Goal: Task Accomplishment & Management: Complete application form

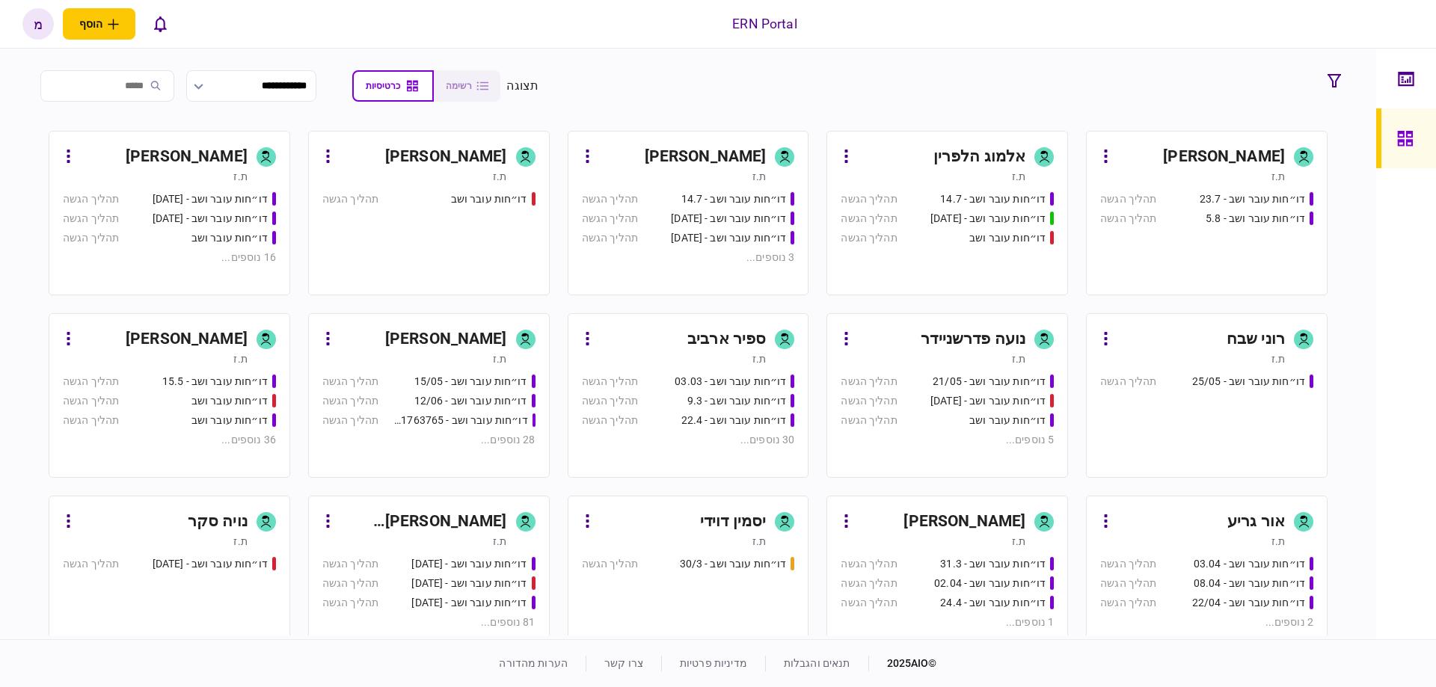
click at [432, 339] on div "[PERSON_NAME]" at bounding box center [424, 340] width 168 height 24
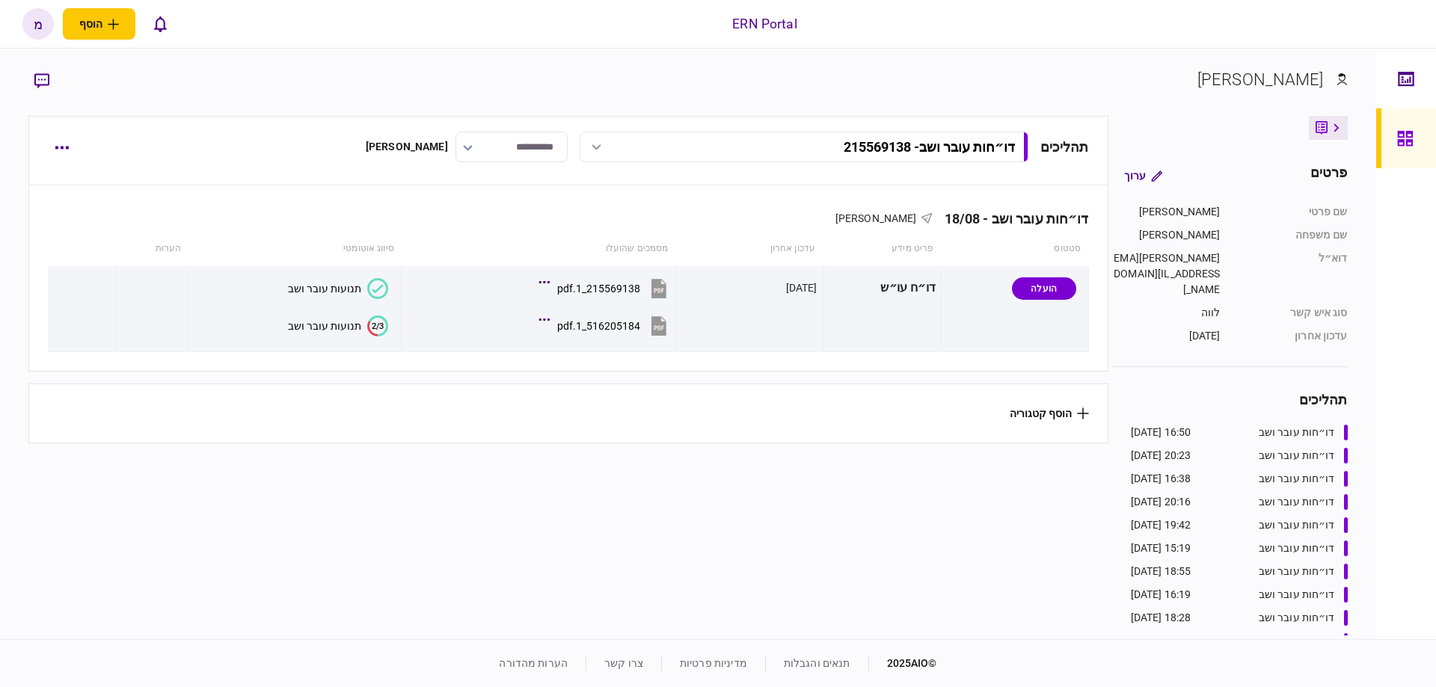
drag, startPoint x: 634, startPoint y: 465, endPoint x: 594, endPoint y: 472, distance: 40.3
click at [614, 470] on section "תהליכים דו״חות עובר ושב - 215569138 דו״חות עובר ושב - 215569138 16:50 18/08/202…" at bounding box center [567, 376] width 1079 height 520
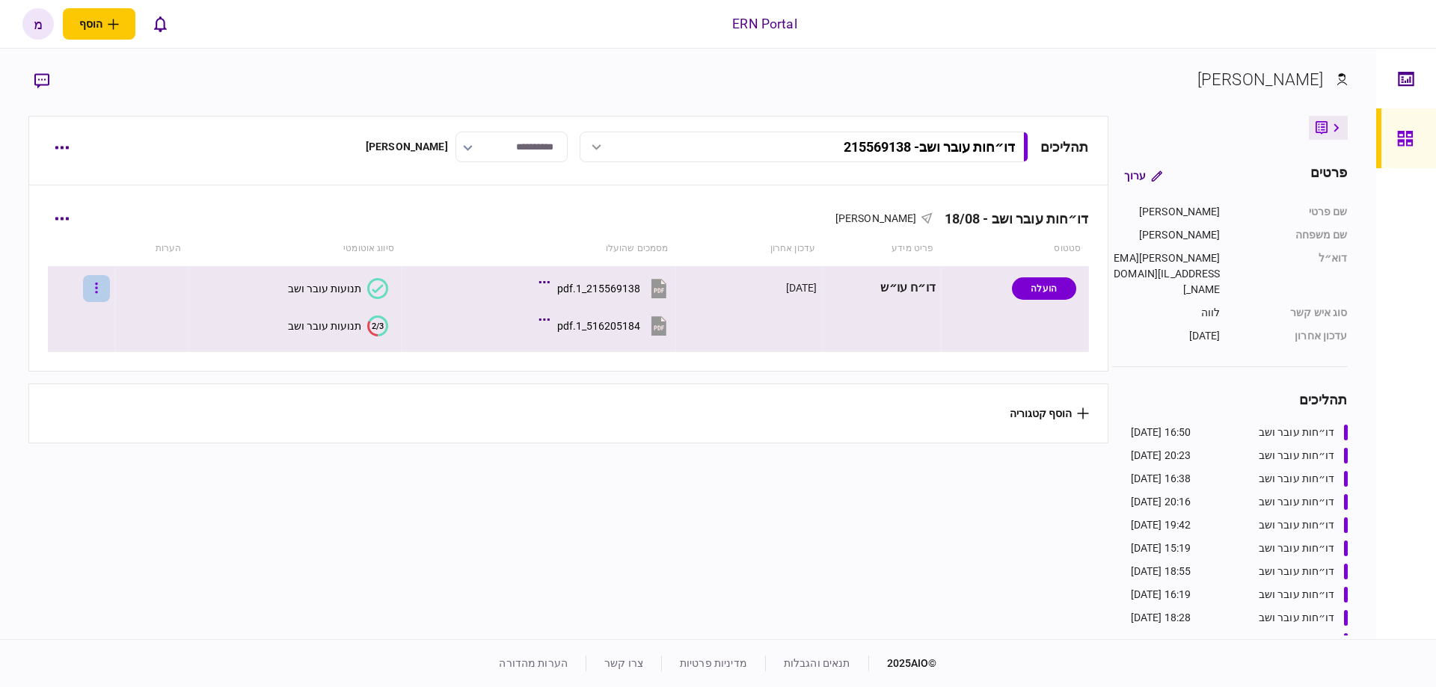
click at [103, 287] on button "button" at bounding box center [96, 288] width 27 height 27
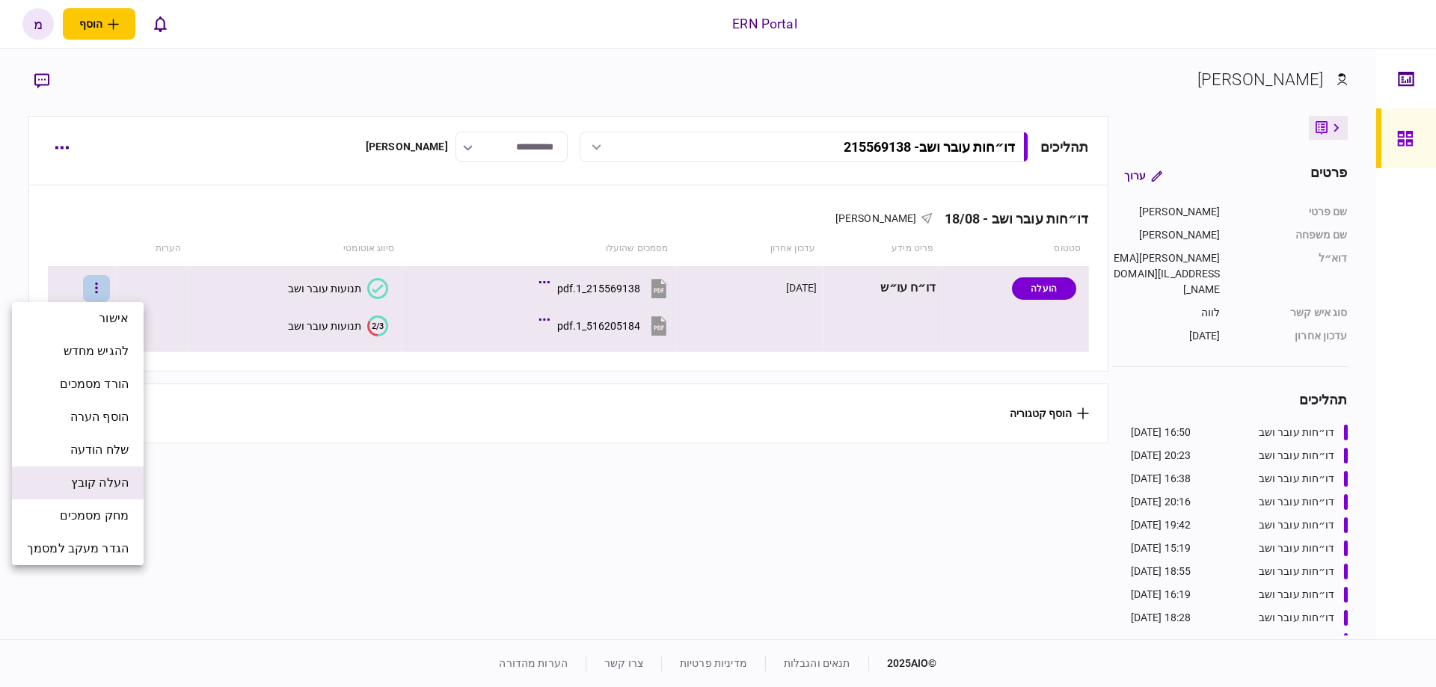
click at [101, 489] on span "העלה קובץ" at bounding box center [100, 483] width 58 height 18
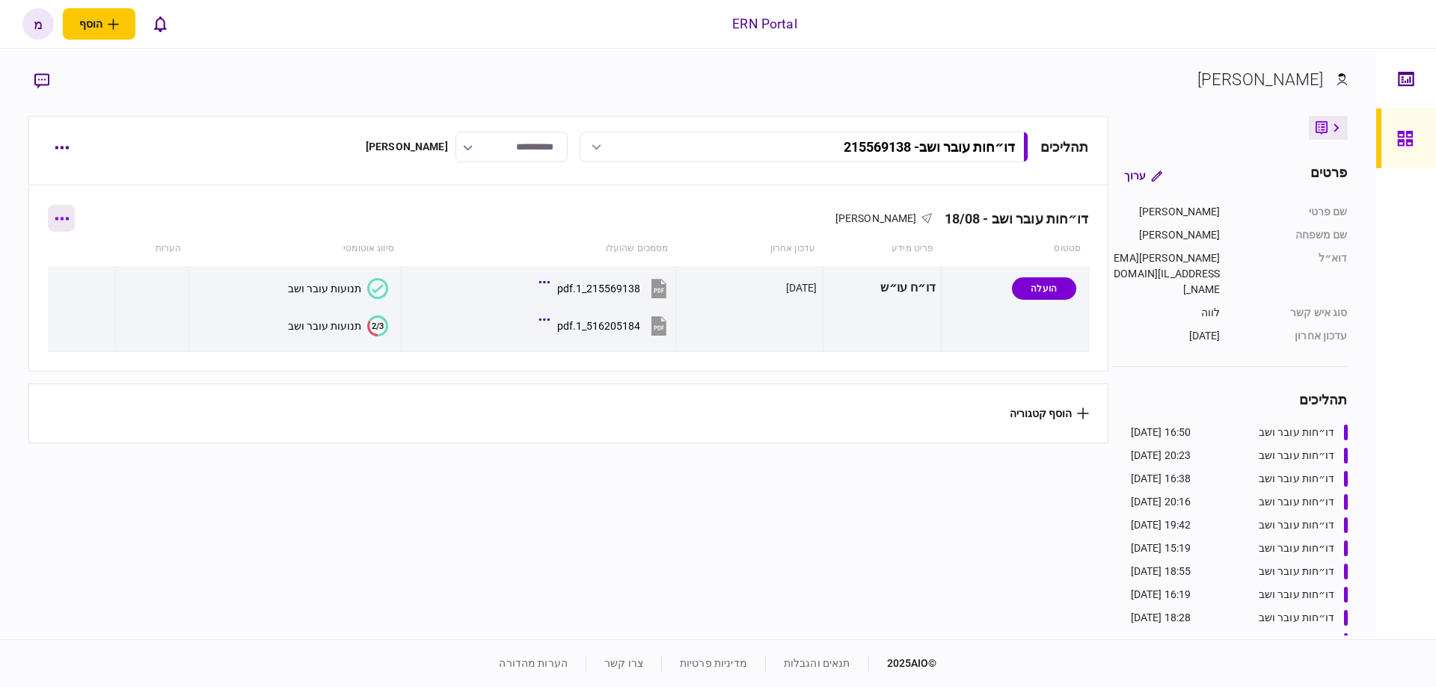
click at [71, 213] on button "button" at bounding box center [61, 218] width 27 height 27
click at [64, 145] on div at bounding box center [718, 343] width 1436 height 687
click at [63, 146] on icon "button" at bounding box center [62, 148] width 14 height 4
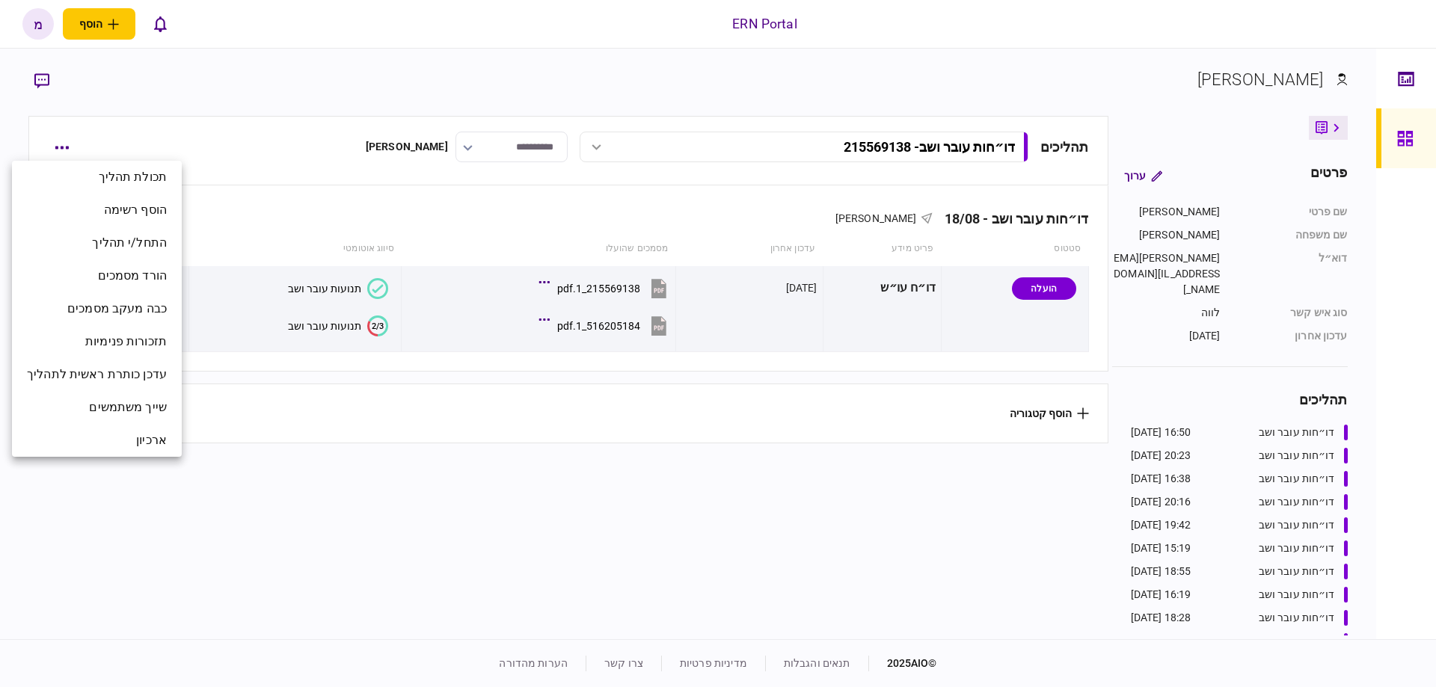
drag, startPoint x: 221, startPoint y: 236, endPoint x: 193, endPoint y: 226, distance: 30.3
click at [221, 236] on div at bounding box center [718, 343] width 1436 height 687
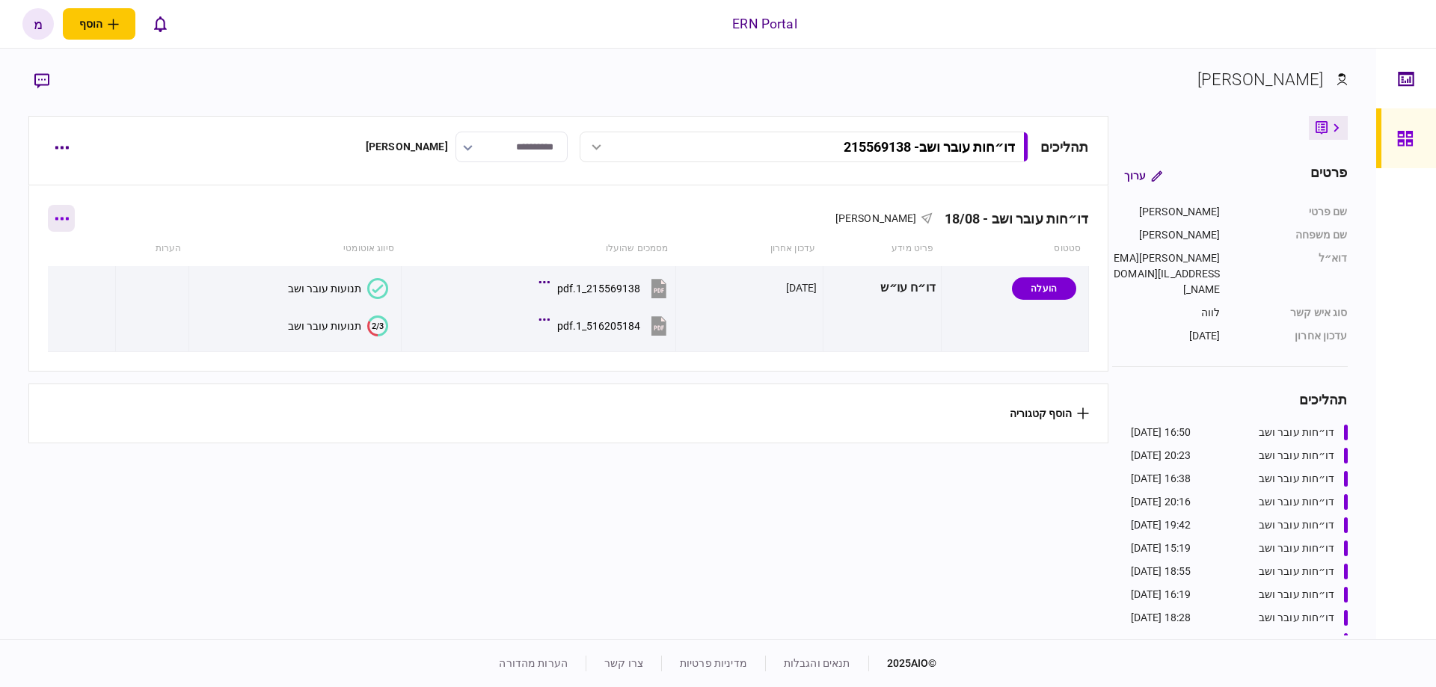
click at [68, 221] on button "button" at bounding box center [61, 218] width 27 height 27
click at [197, 200] on div at bounding box center [718, 343] width 1436 height 687
click at [84, 220] on div "דו״חות עובר ושב - 18/08 משה רז" at bounding box center [568, 209] width 1040 height 46
click at [70, 221] on button "button" at bounding box center [61, 218] width 27 height 27
click at [179, 194] on div at bounding box center [718, 343] width 1436 height 687
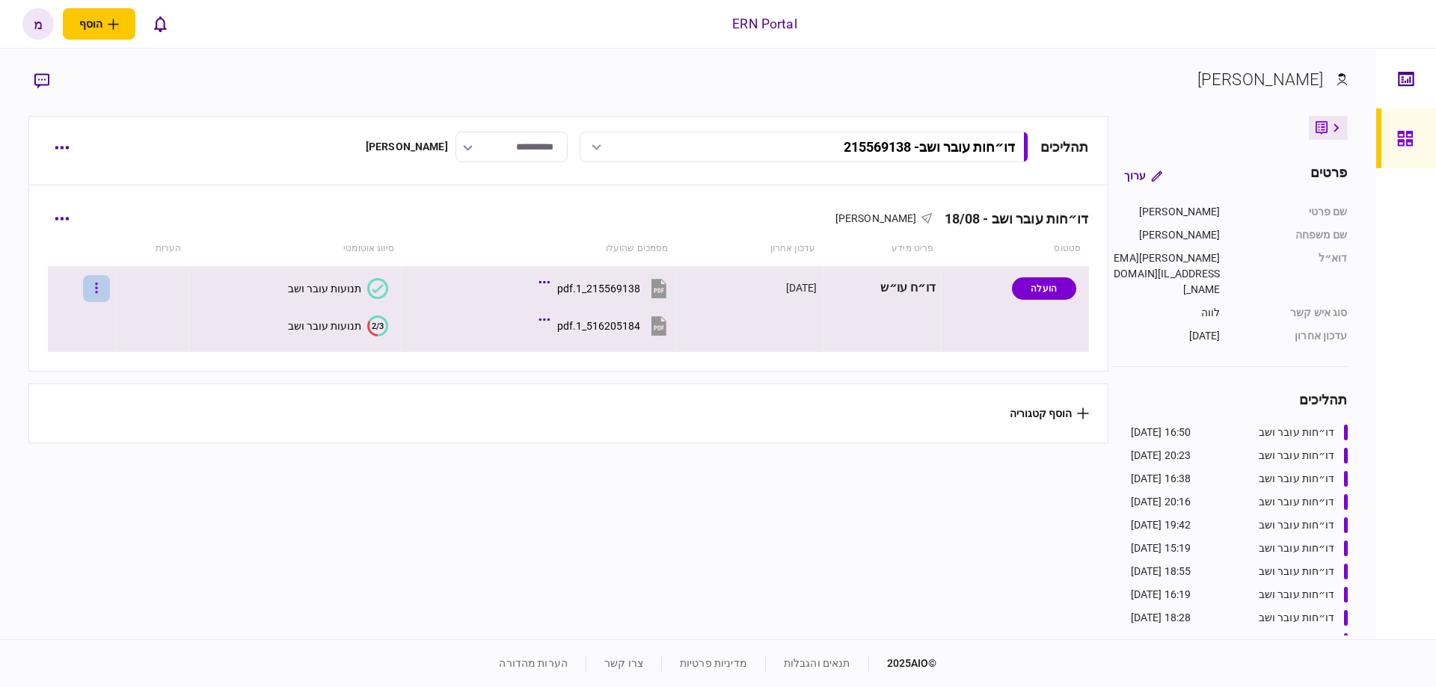
click at [98, 290] on icon "button" at bounding box center [96, 288] width 3 height 14
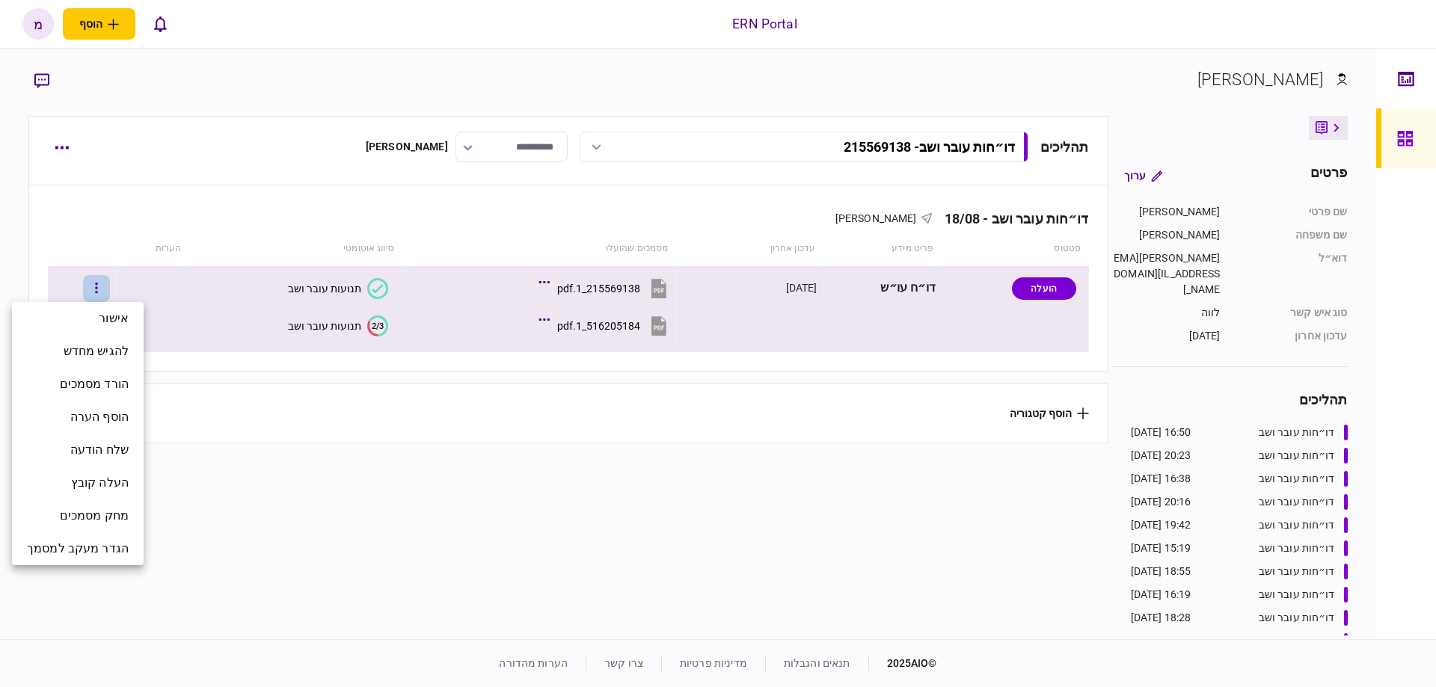
drag, startPoint x: 252, startPoint y: 525, endPoint x: 251, endPoint y: 517, distance: 8.4
click at [251, 518] on div at bounding box center [718, 343] width 1436 height 687
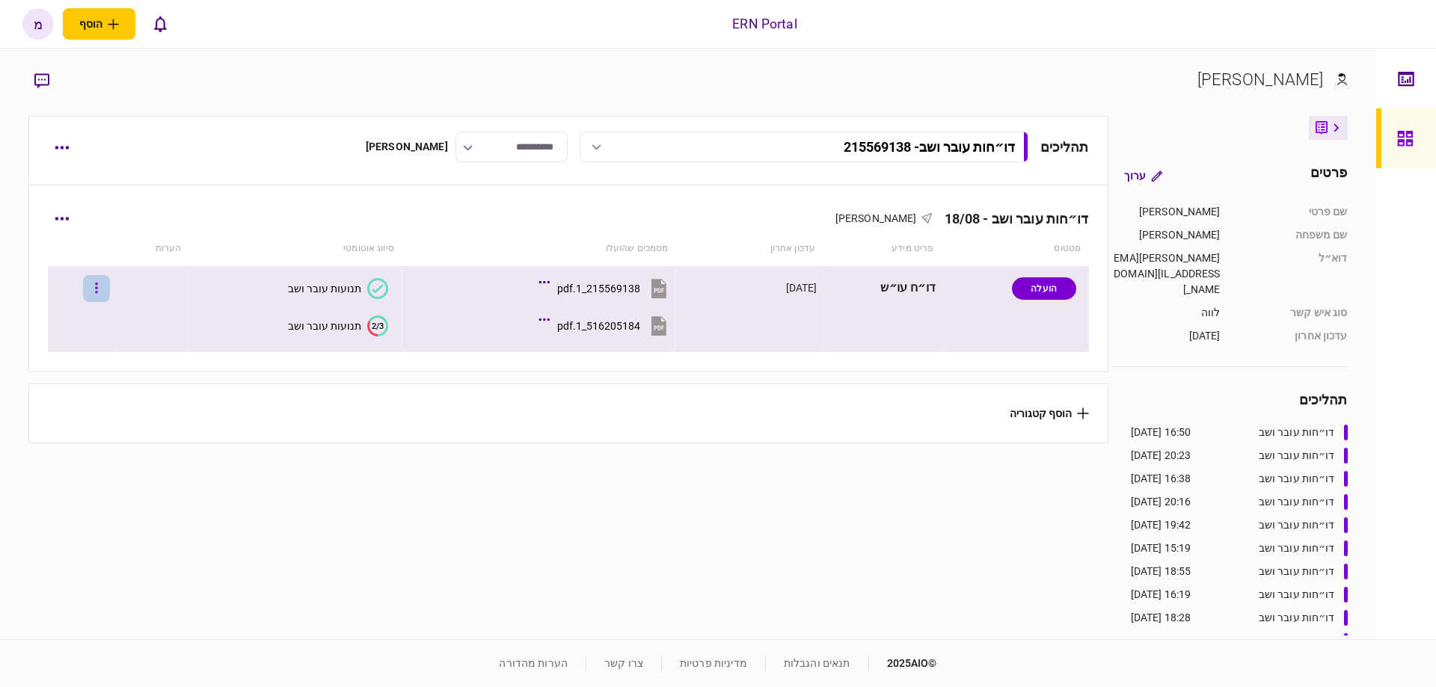
click at [110, 295] on button "button" at bounding box center [96, 288] width 27 height 27
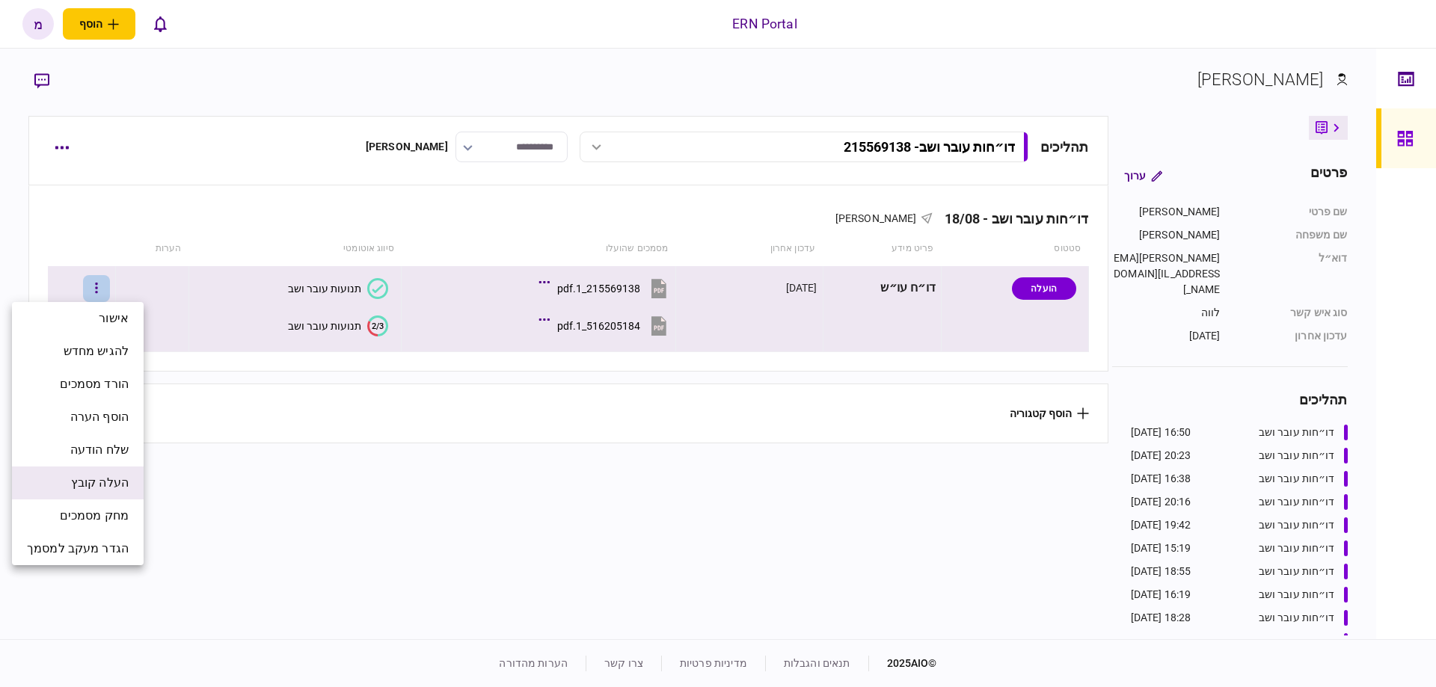
click at [129, 484] on li "העלה קובץ" at bounding box center [78, 483] width 132 height 33
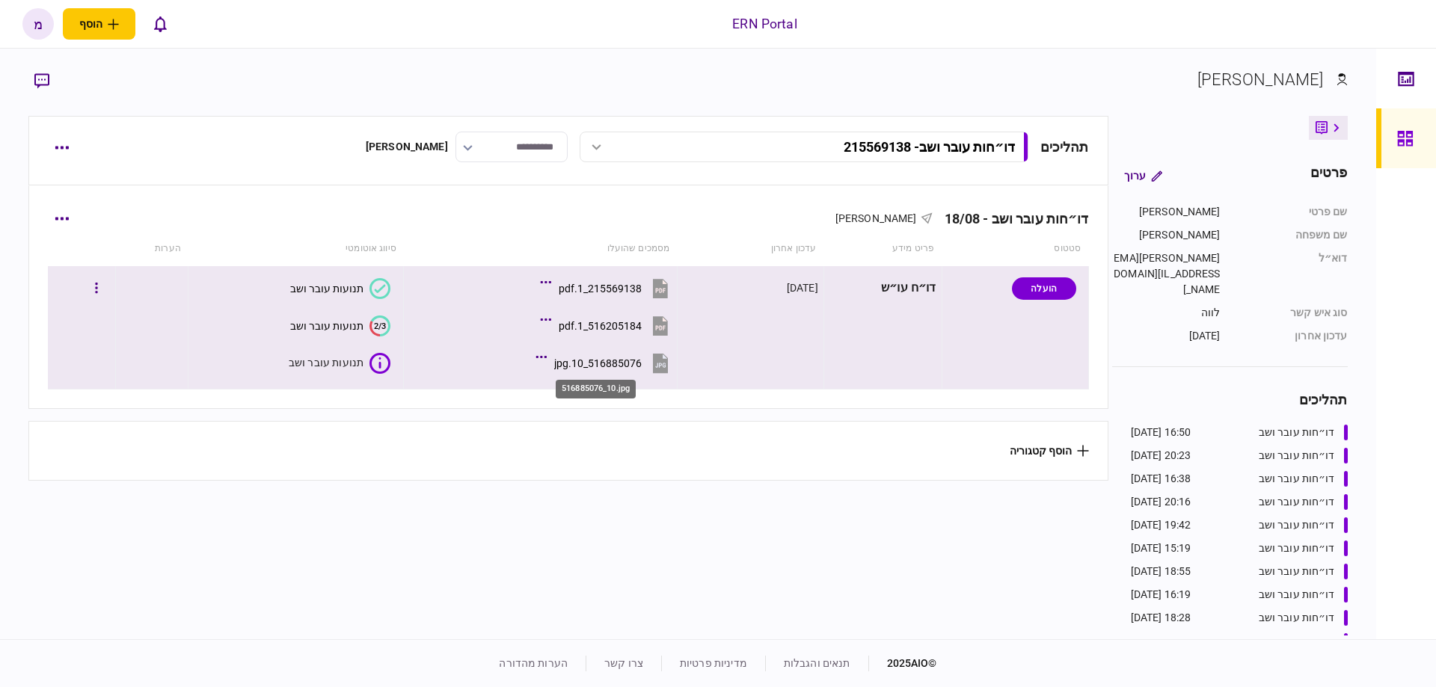
click at [619, 366] on div "516885076_10.jpg" at bounding box center [598, 364] width 88 height 12
click at [422, 372] on section "516885076_10.jpg" at bounding box center [544, 364] width 254 height 37
click at [93, 361] on td at bounding box center [81, 327] width 67 height 123
click at [101, 298] on button "button" at bounding box center [96, 288] width 27 height 27
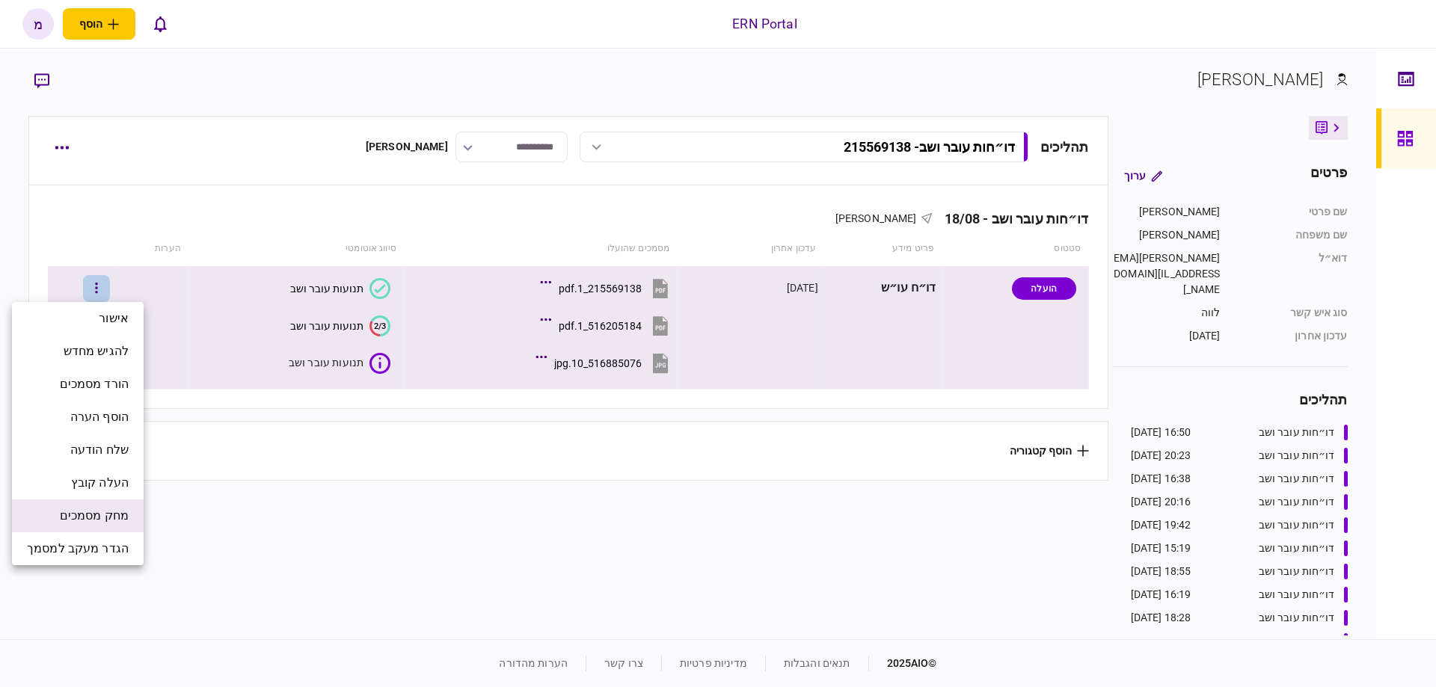
click at [130, 519] on li "מחק מסמכים" at bounding box center [78, 516] width 132 height 33
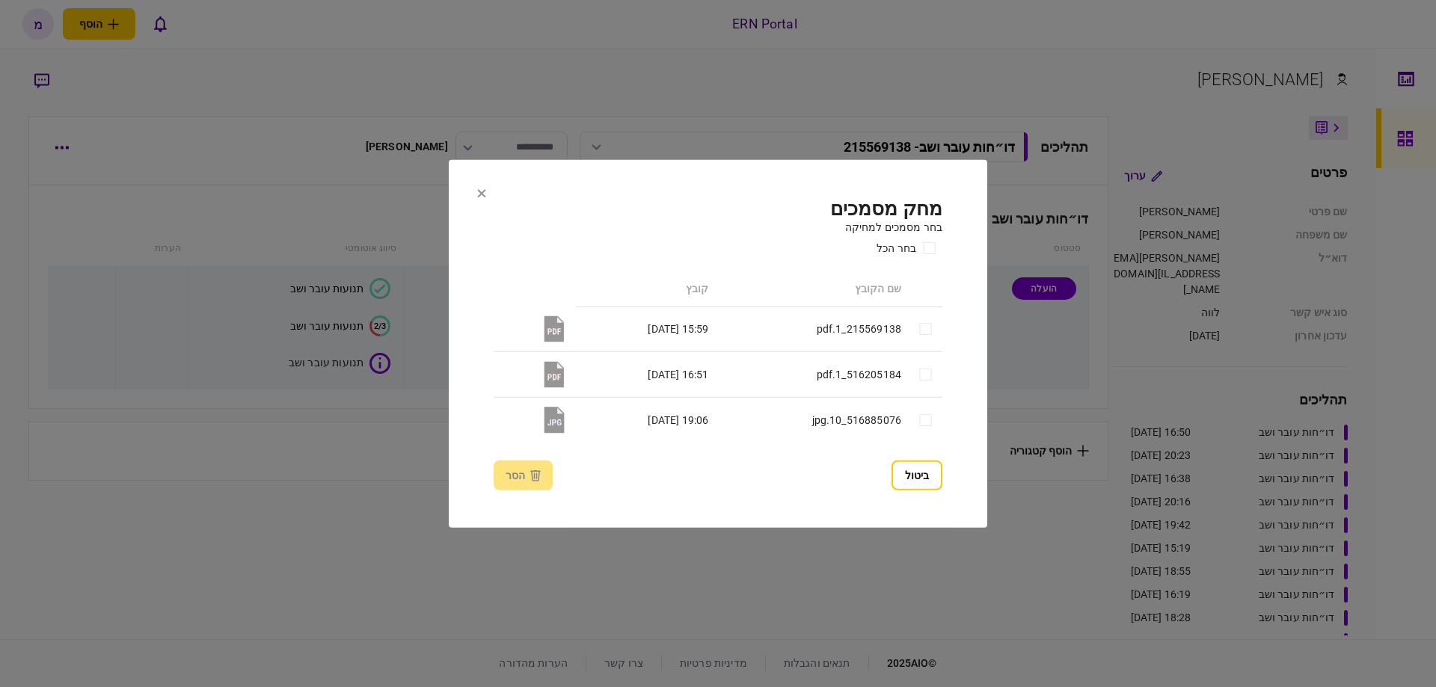
click at [739, 429] on td "516885076_10.jpg" at bounding box center [812, 420] width 193 height 46
click at [859, 418] on td "516885076_10.jpg" at bounding box center [812, 420] width 193 height 46
click at [551, 428] on icon at bounding box center [555, 420] width 20 height 26
click at [545, 478] on div "ביטול הסר" at bounding box center [718, 476] width 449 height 30
click at [893, 422] on td "516885076_10.jpg" at bounding box center [812, 420] width 193 height 46
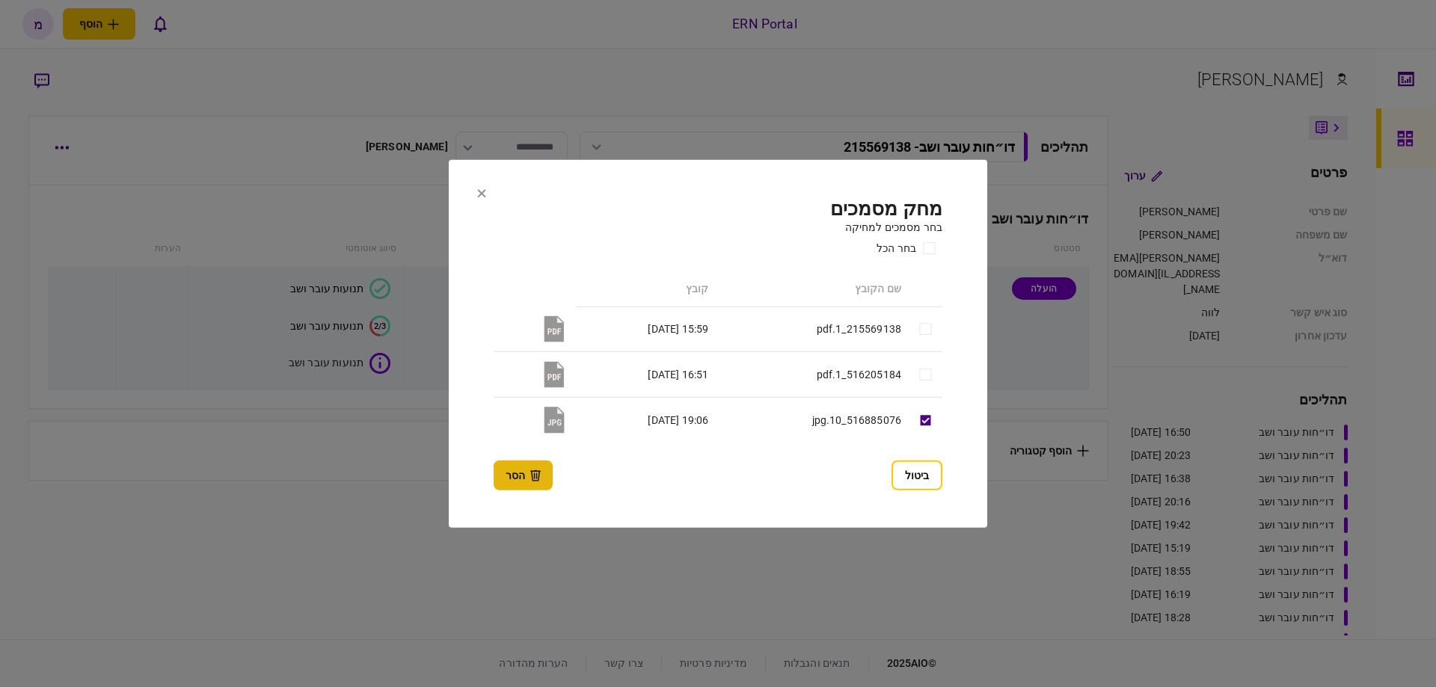
click at [525, 478] on button "הסר" at bounding box center [523, 476] width 59 height 30
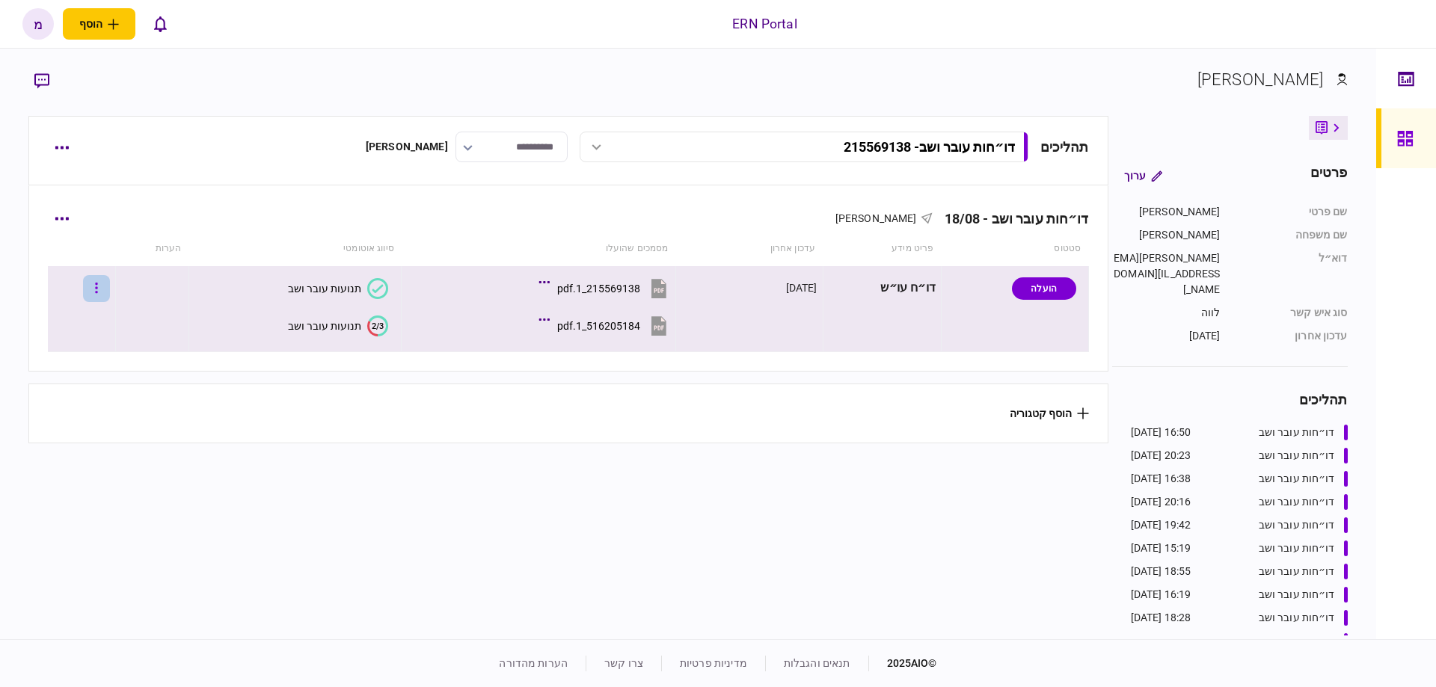
drag, startPoint x: 111, startPoint y: 275, endPoint x: 106, endPoint y: 282, distance: 9.1
click at [110, 274] on div at bounding box center [81, 289] width 57 height 34
click at [110, 292] on button "button" at bounding box center [96, 288] width 27 height 27
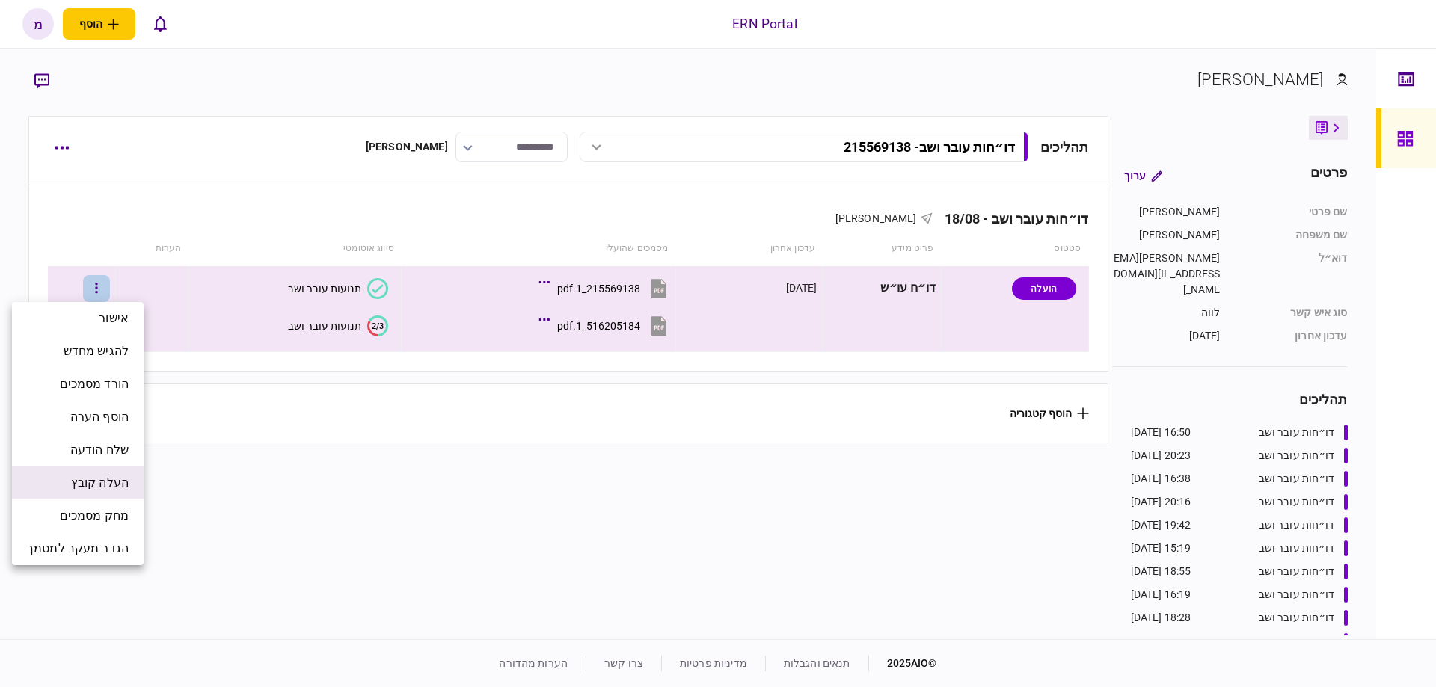
click at [91, 491] on span "העלה קובץ" at bounding box center [100, 483] width 58 height 18
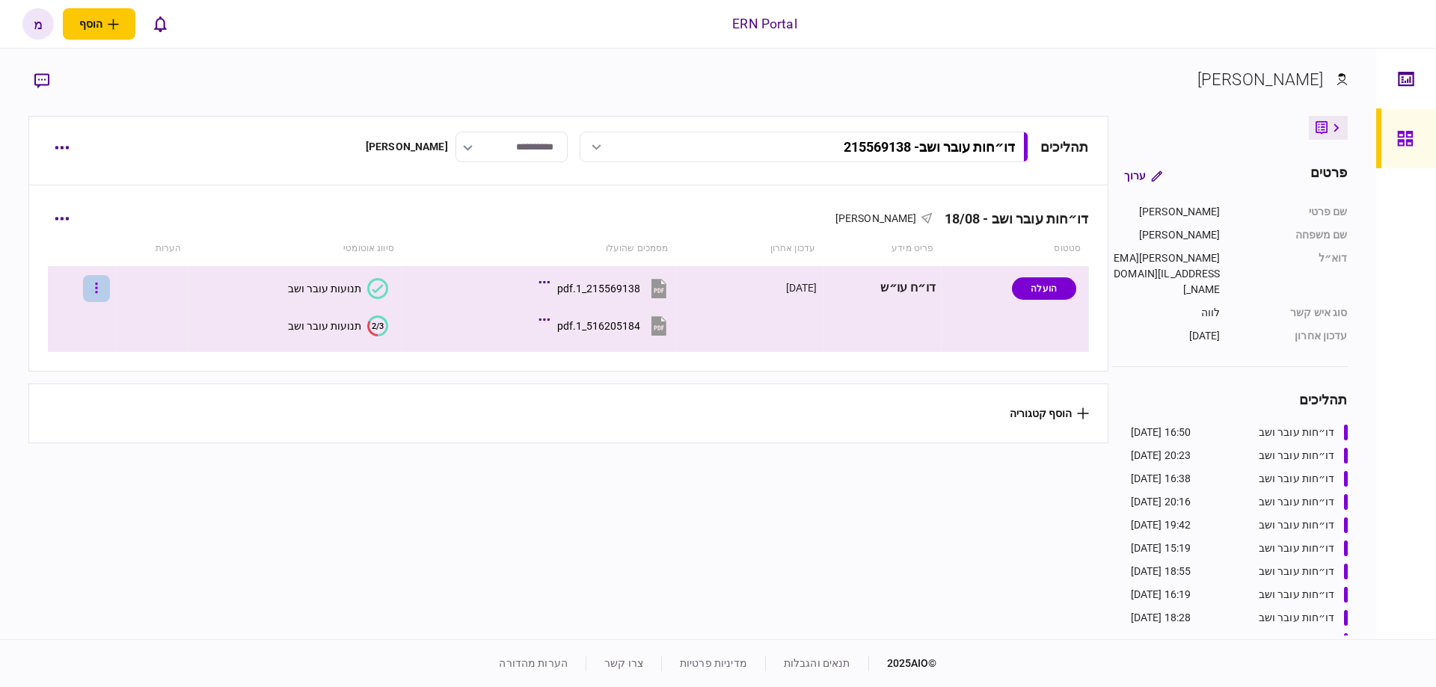
click at [110, 294] on button "button" at bounding box center [96, 288] width 27 height 27
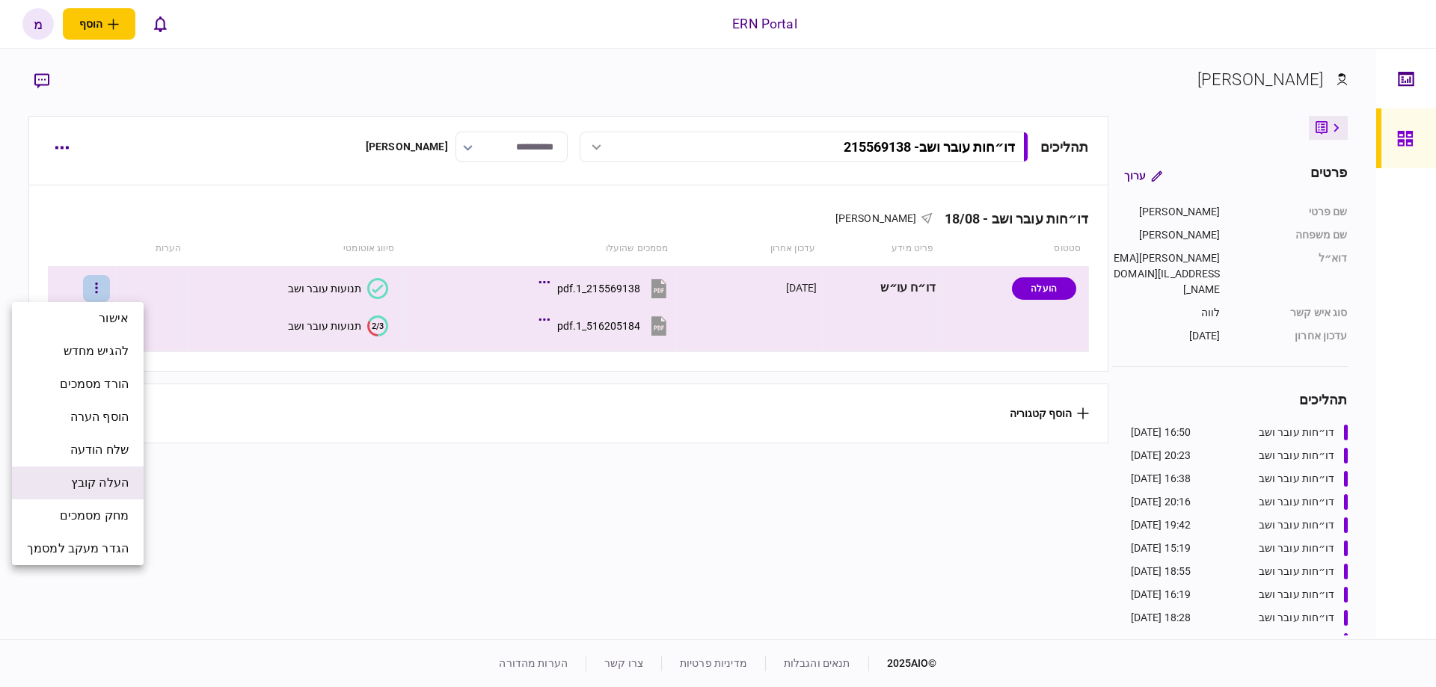
click at [64, 479] on li "העלה קובץ" at bounding box center [78, 483] width 132 height 33
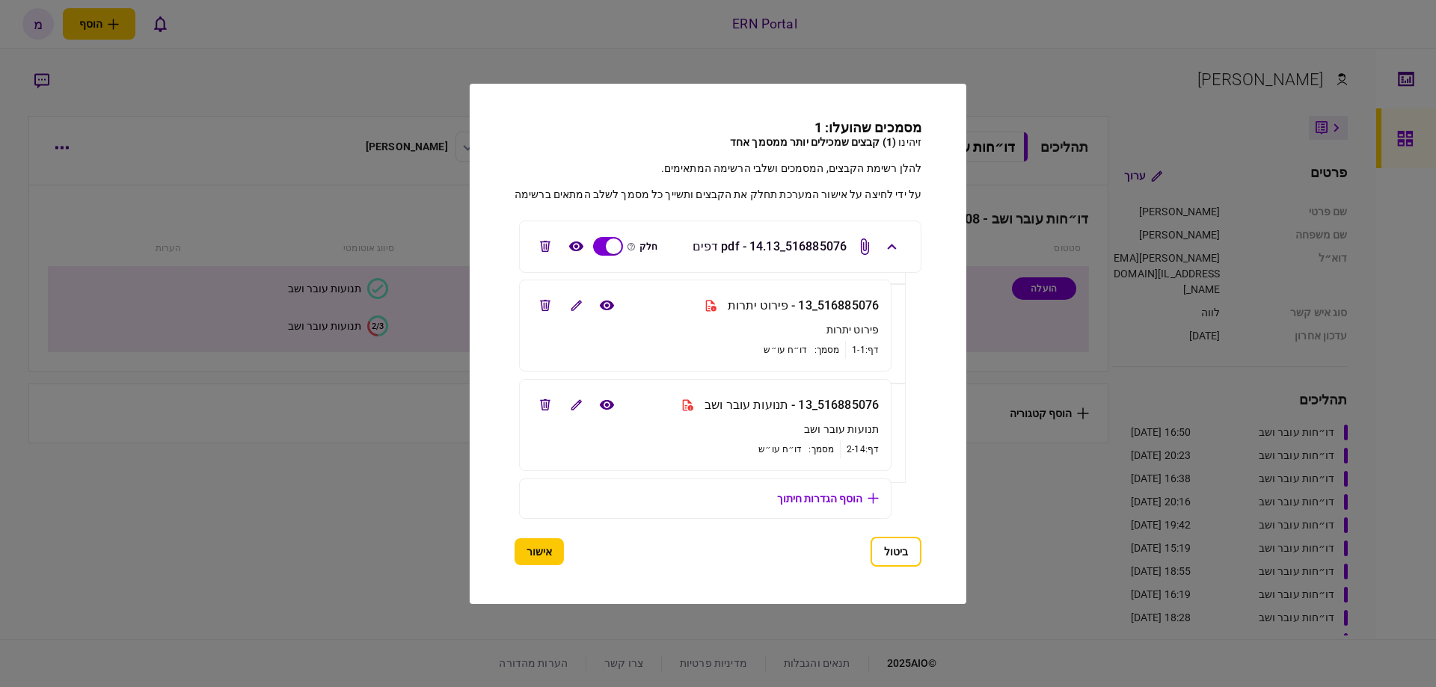
click at [782, 566] on div "ביטול אישור" at bounding box center [718, 552] width 407 height 30
click at [546, 300] on icon "edit file" at bounding box center [545, 305] width 10 height 11
click at [539, 553] on button "אישור" at bounding box center [539, 552] width 49 height 27
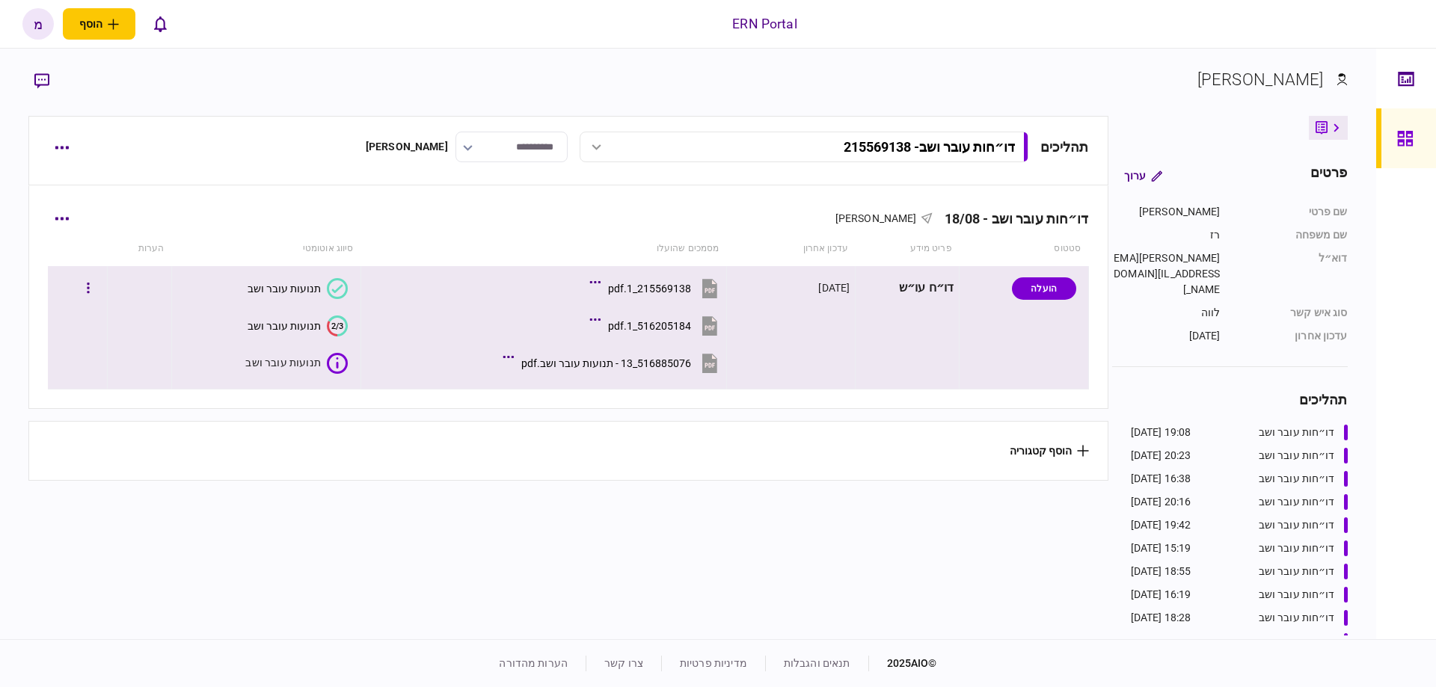
click at [340, 367] on icon at bounding box center [337, 363] width 21 height 21
click at [380, 545] on section "תהליכים דו״חות עובר ושב - 215569138 דו״חות עובר ושב - 215569138 19:08 18/08/202…" at bounding box center [567, 376] width 1079 height 520
click at [335, 363] on icon at bounding box center [337, 363] width 21 height 21
click at [338, 373] on icon "איכות לא מספקת" at bounding box center [335, 363] width 21 height 21
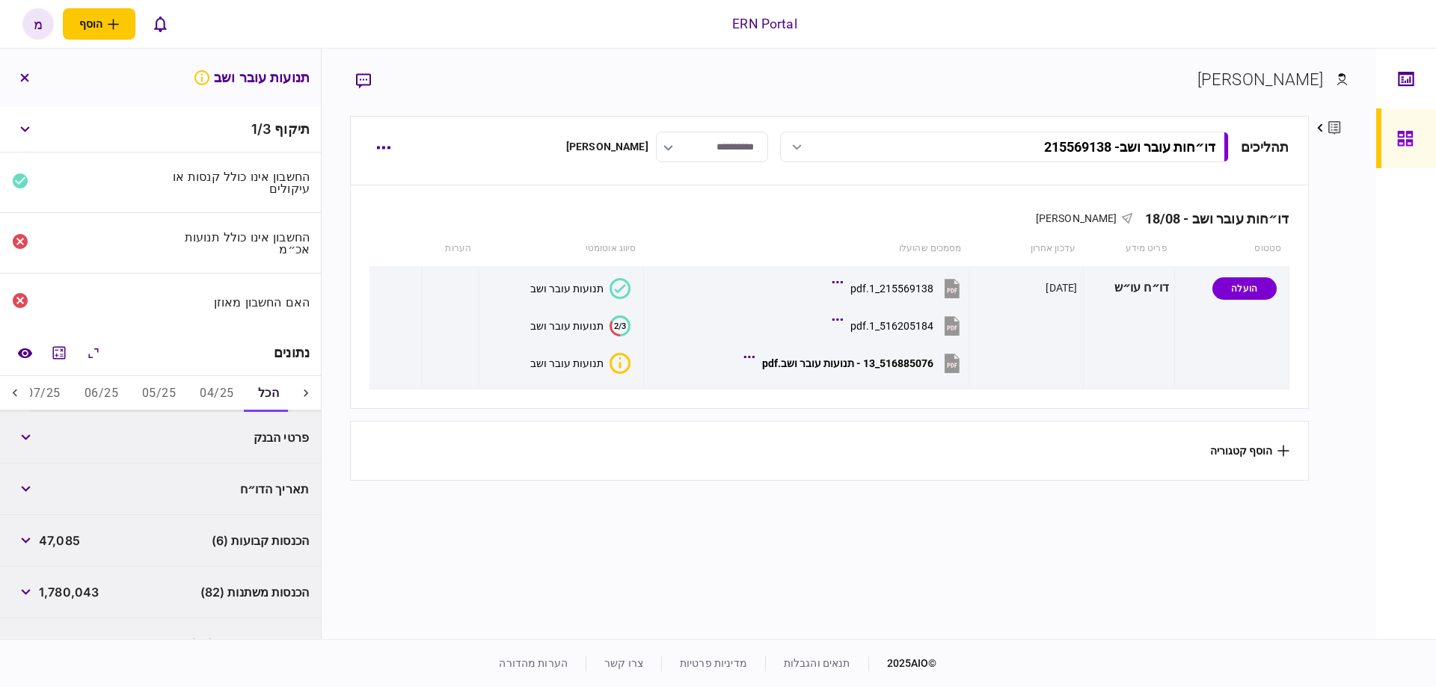
click at [177, 396] on button "05/25" at bounding box center [159, 394] width 58 height 36
click at [59, 344] on icon "מחשבון" at bounding box center [59, 353] width 18 height 18
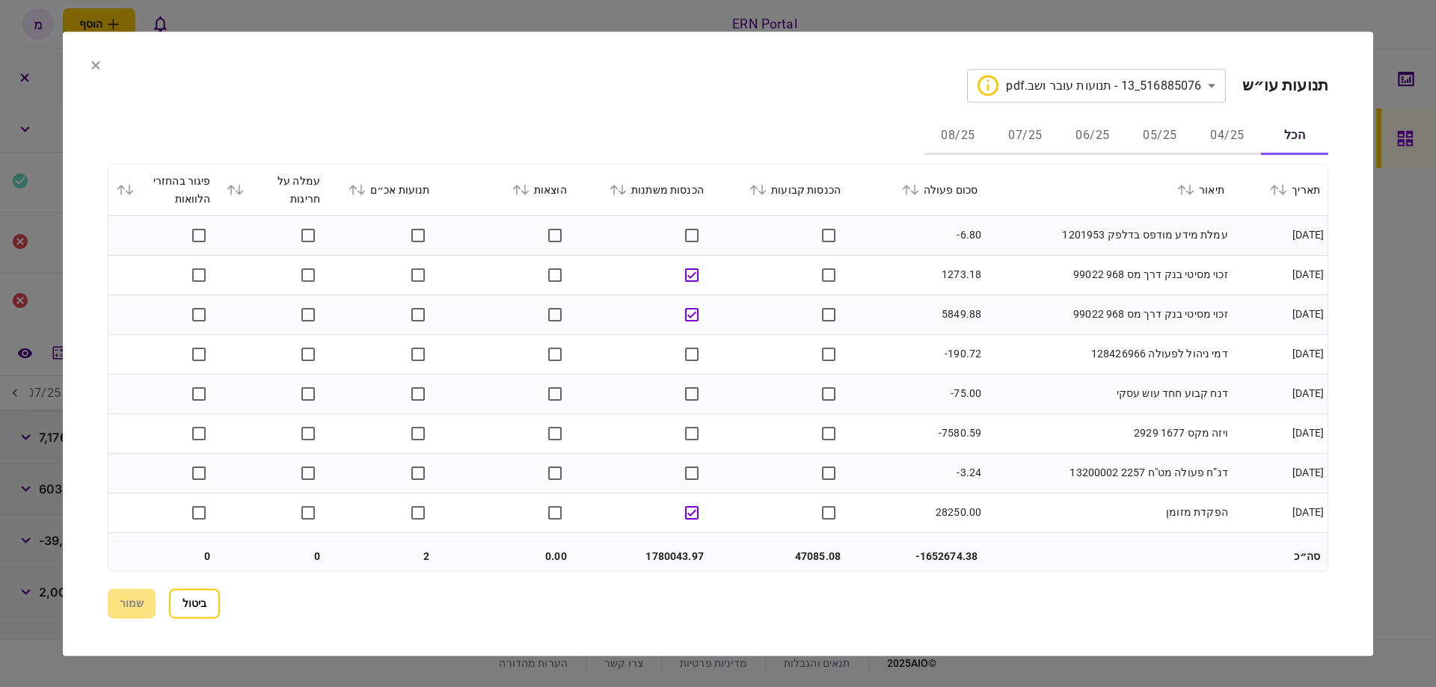
click at [366, 186] on icon at bounding box center [361, 190] width 9 height 10
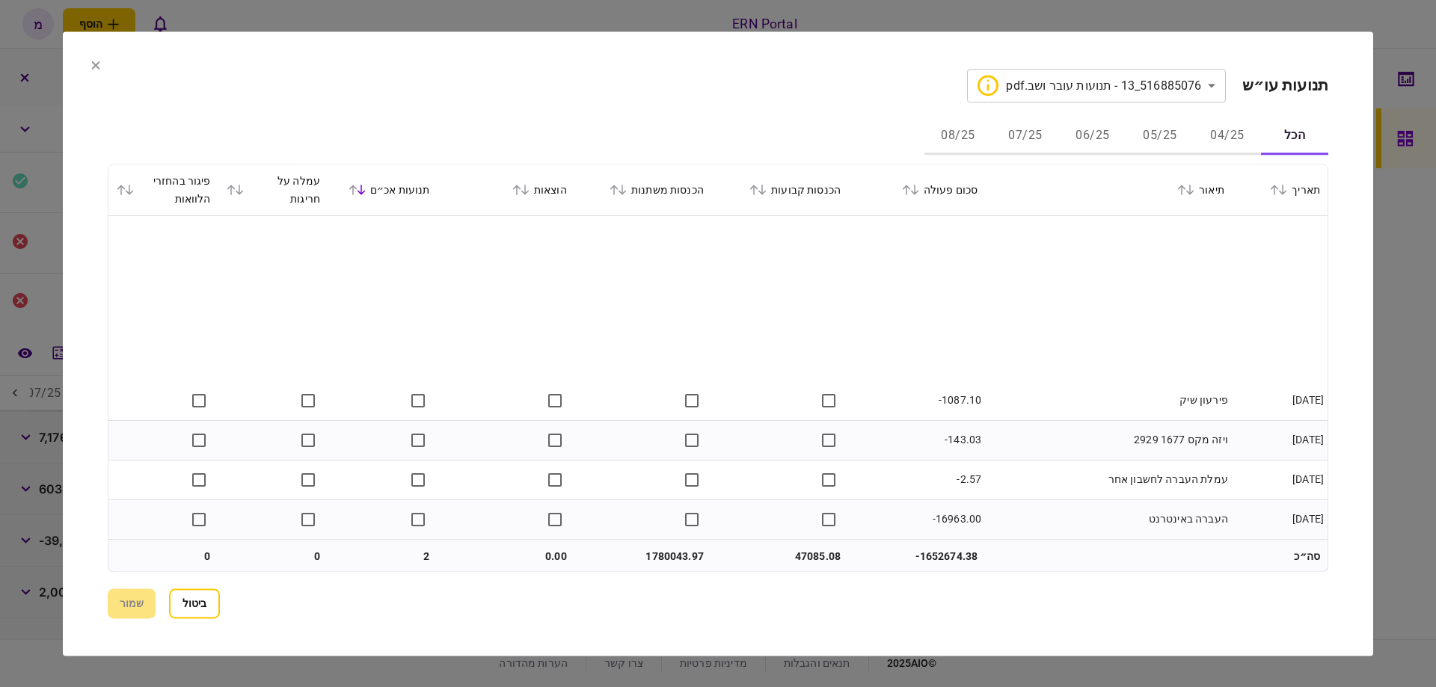
scroll to position [678, 0]
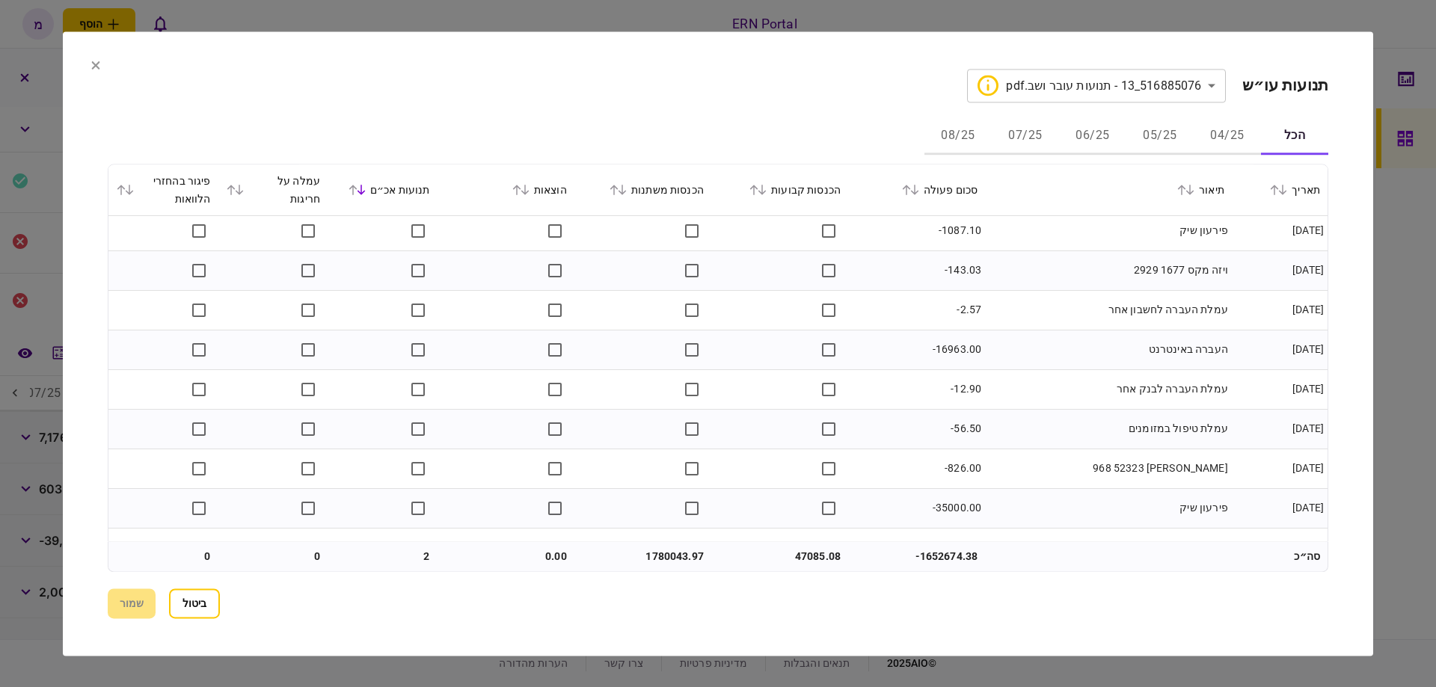
click at [1279, 141] on button "הכל" at bounding box center [1294, 137] width 67 height 36
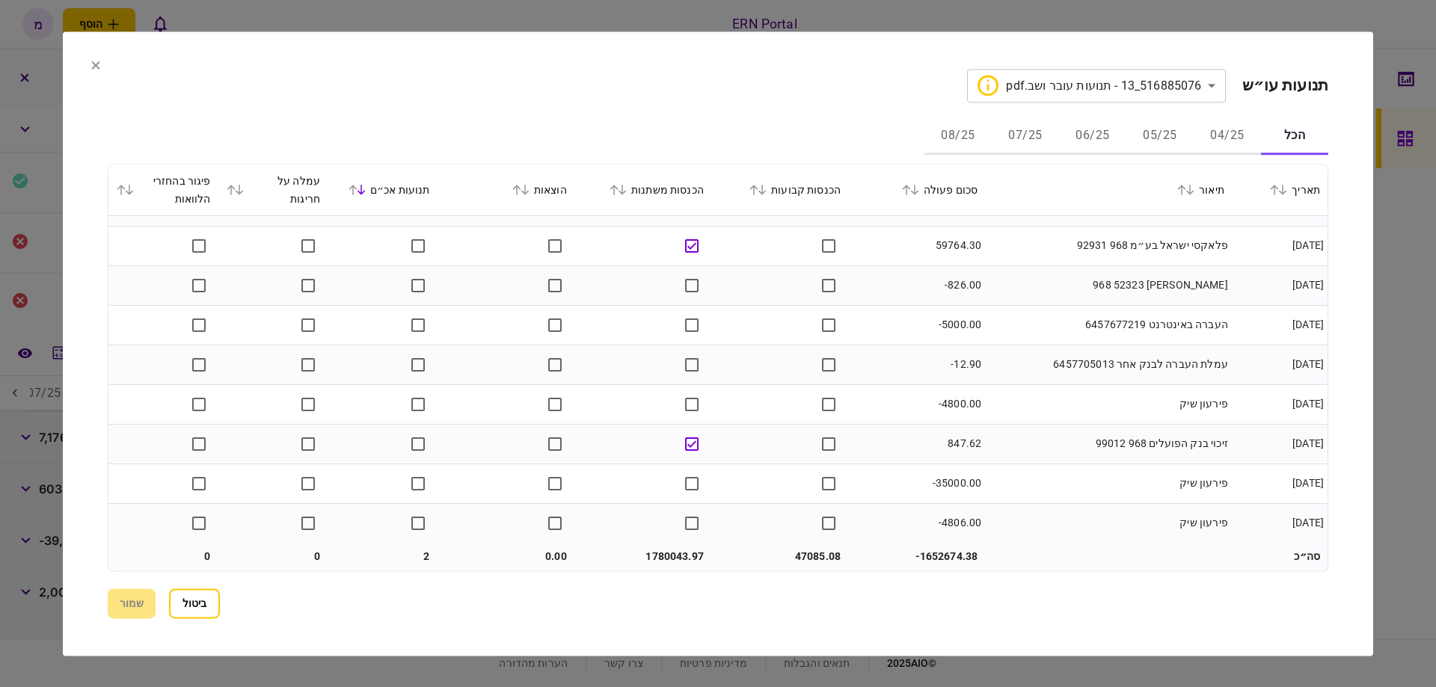
scroll to position [6442, 0]
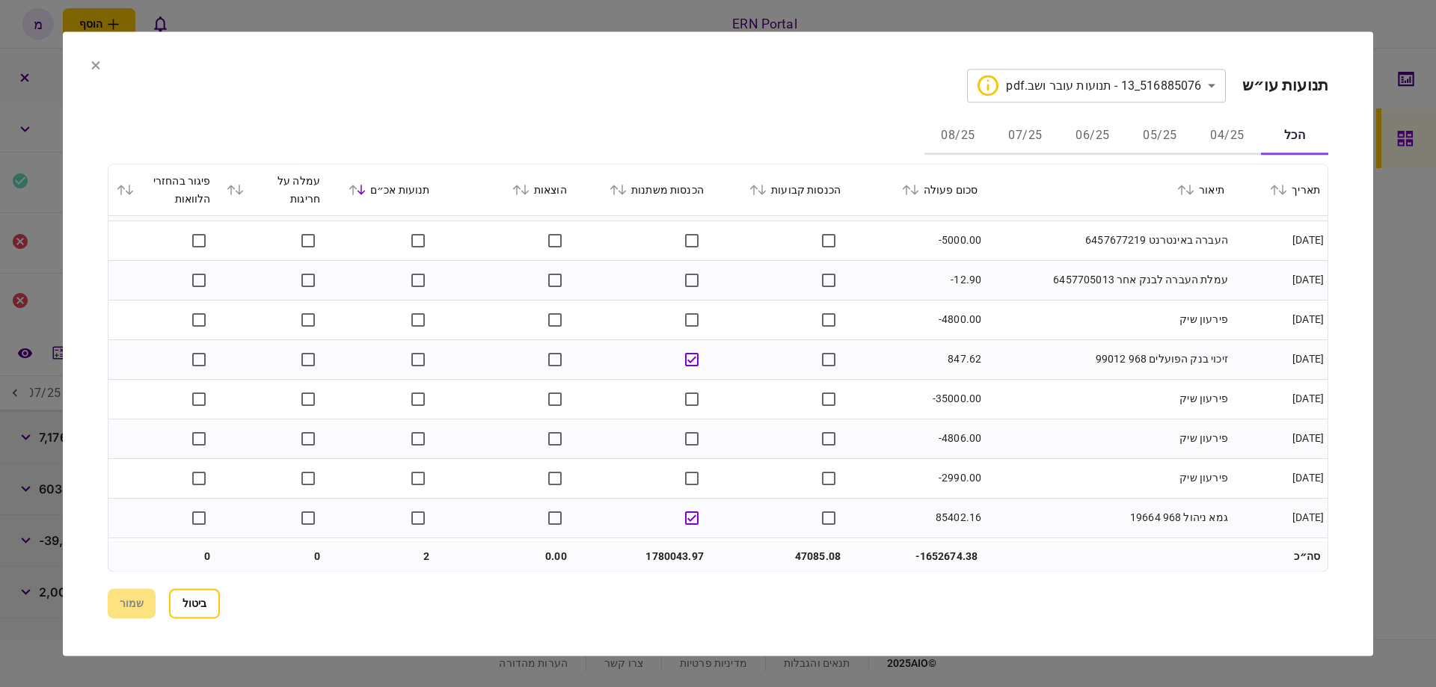
drag, startPoint x: 108, startPoint y: 319, endPoint x: 102, endPoint y: 378, distance: 59.3
click at [102, 378] on section "**********" at bounding box center [718, 343] width 1310 height 625
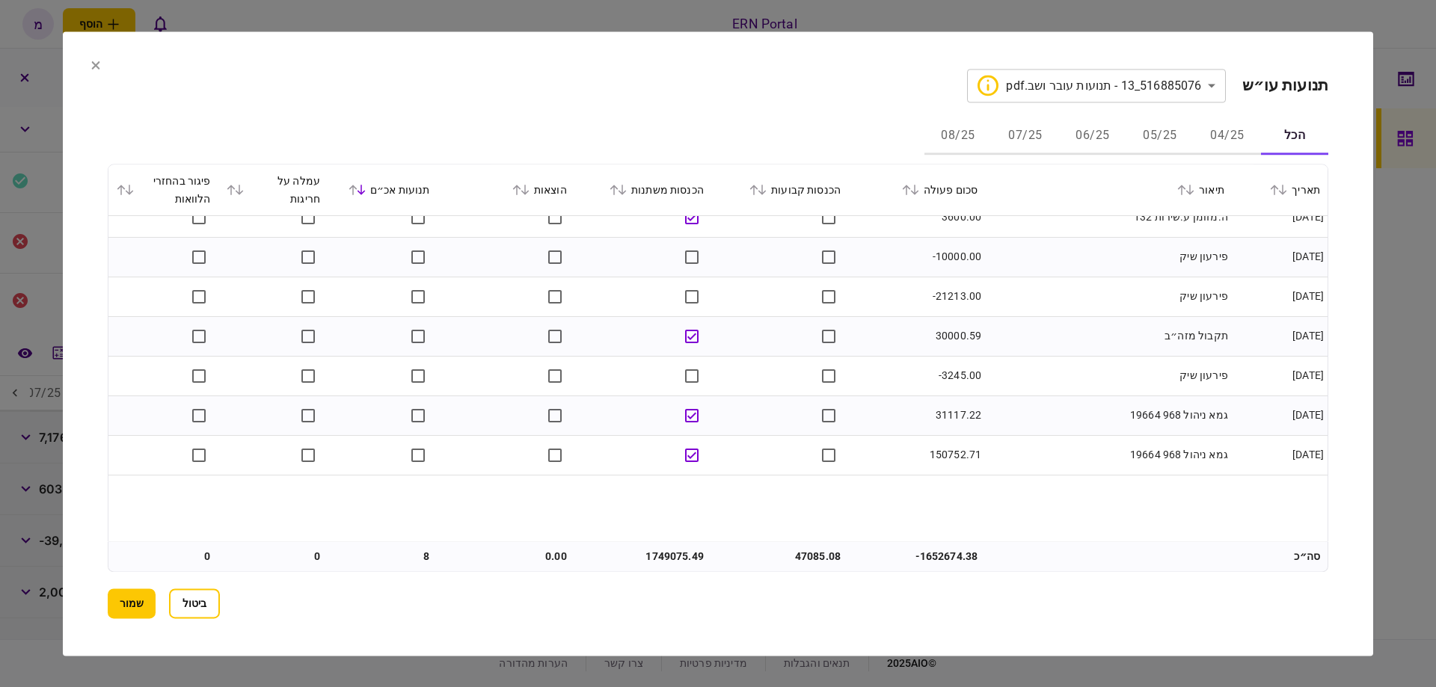
scroll to position [13339, 0]
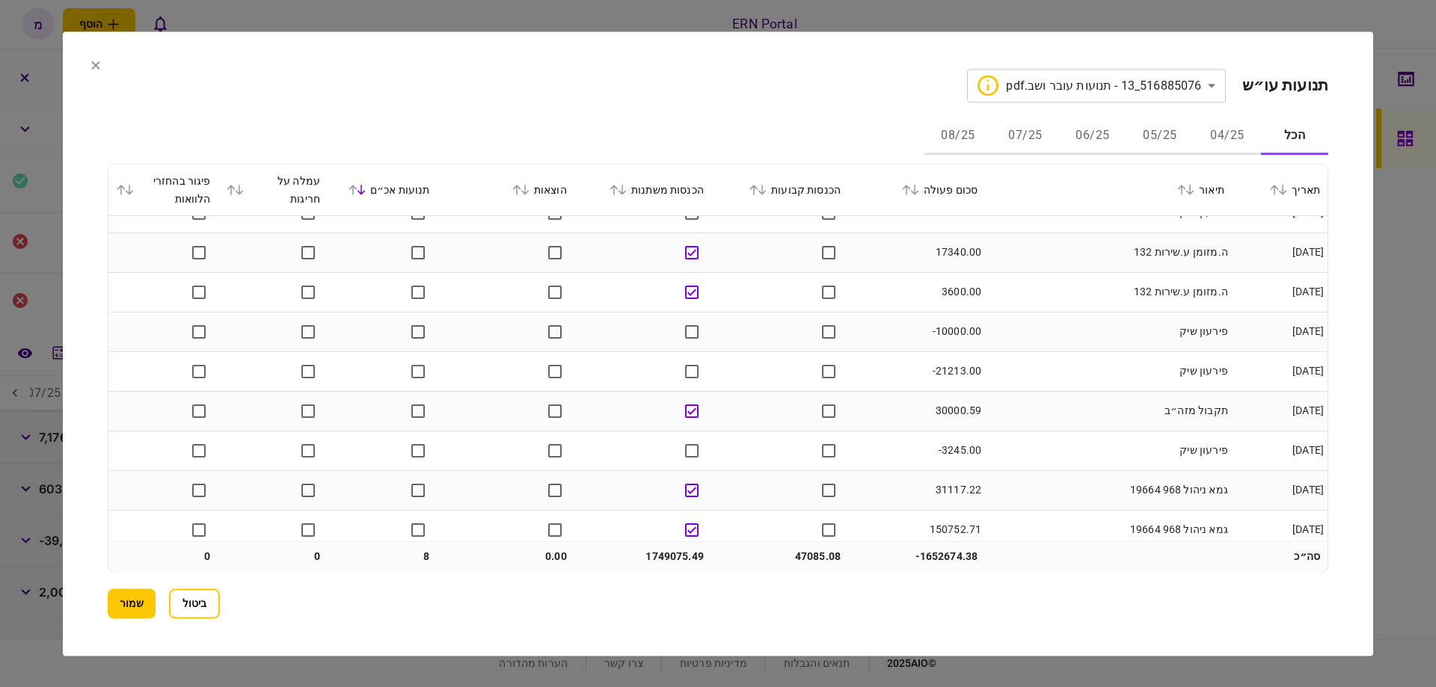
click at [764, 184] on div "הכנסות קבועות" at bounding box center [780, 190] width 122 height 18
click at [758, 189] on icon at bounding box center [753, 190] width 9 height 10
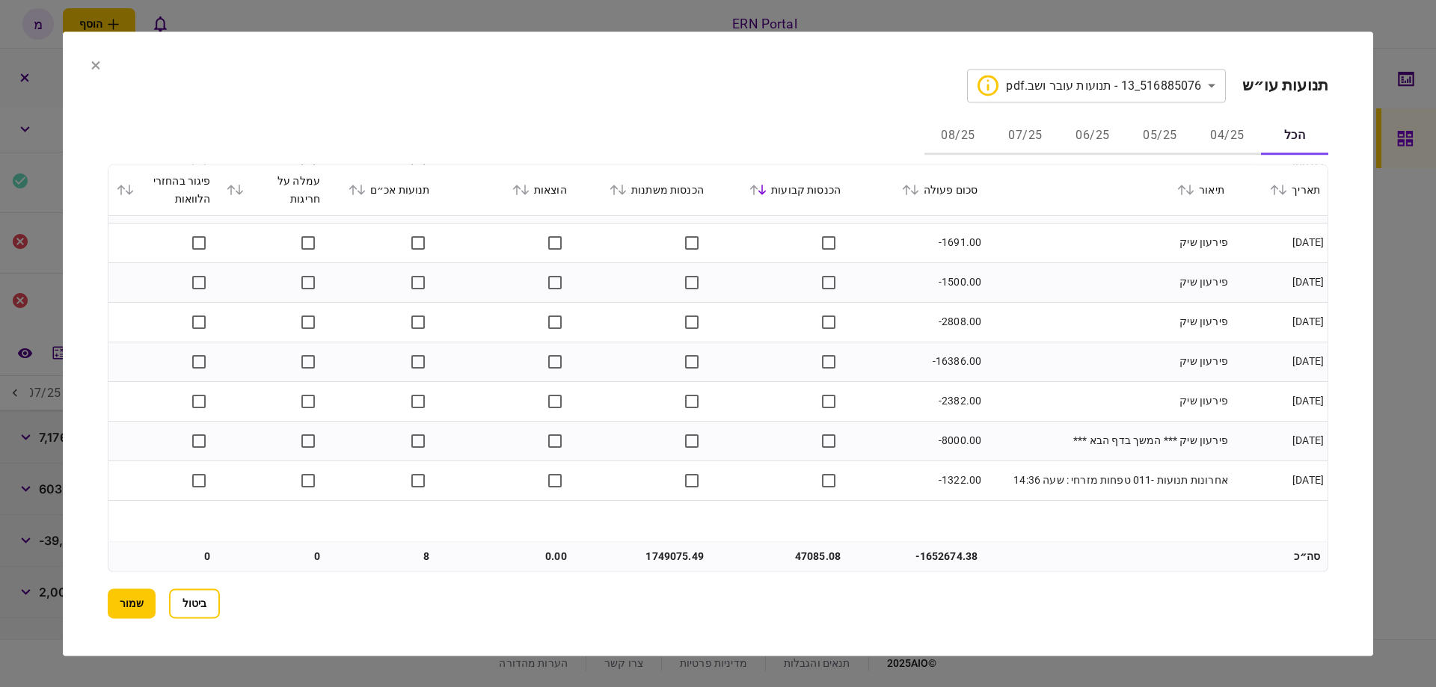
scroll to position [12445, 0]
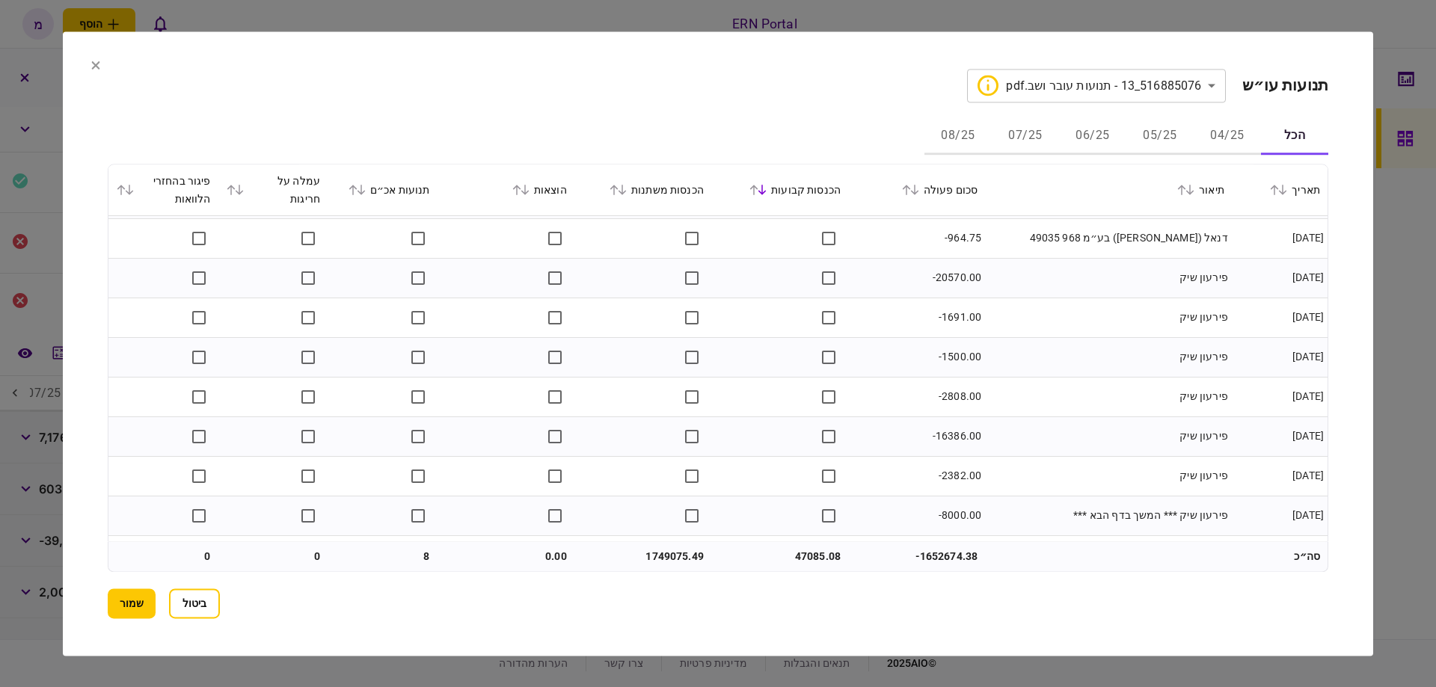
drag, startPoint x: 108, startPoint y: 450, endPoint x: 94, endPoint y: 269, distance: 181.5
click at [94, 269] on section "**********" at bounding box center [718, 343] width 1310 height 625
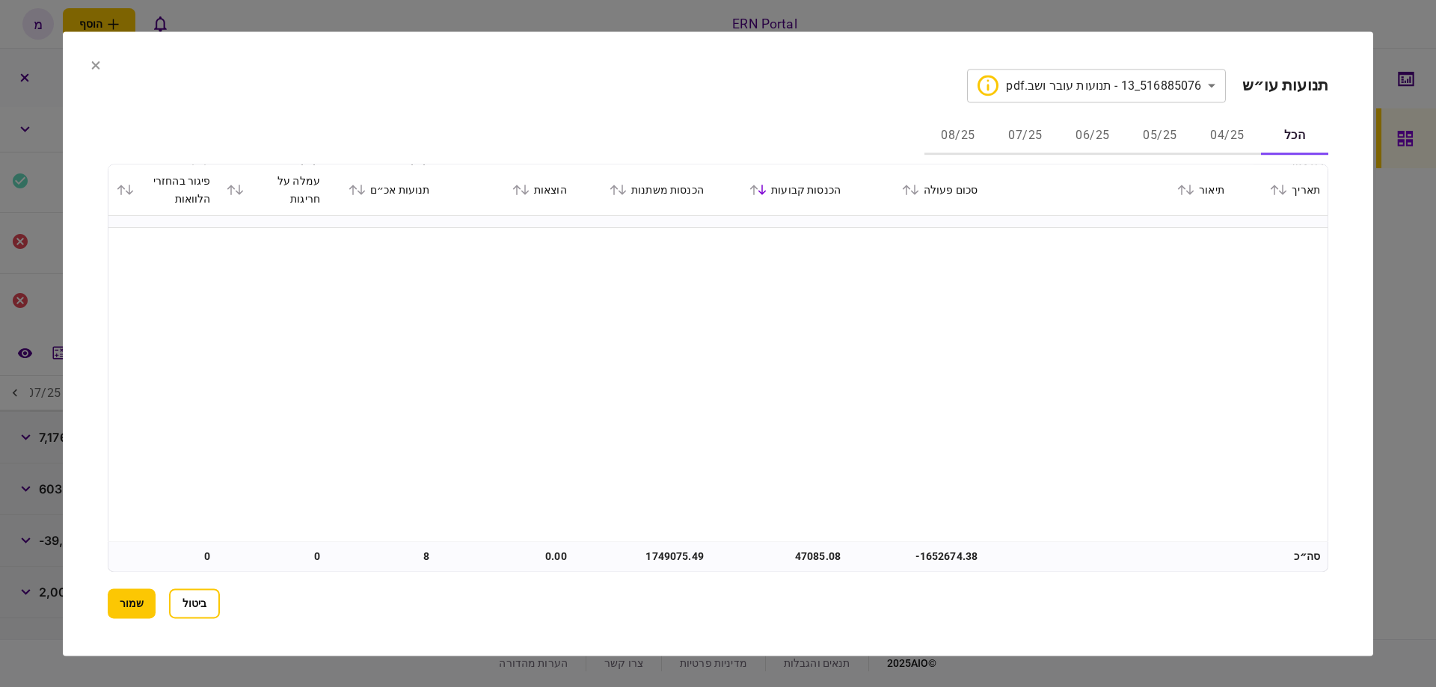
scroll to position [0, 0]
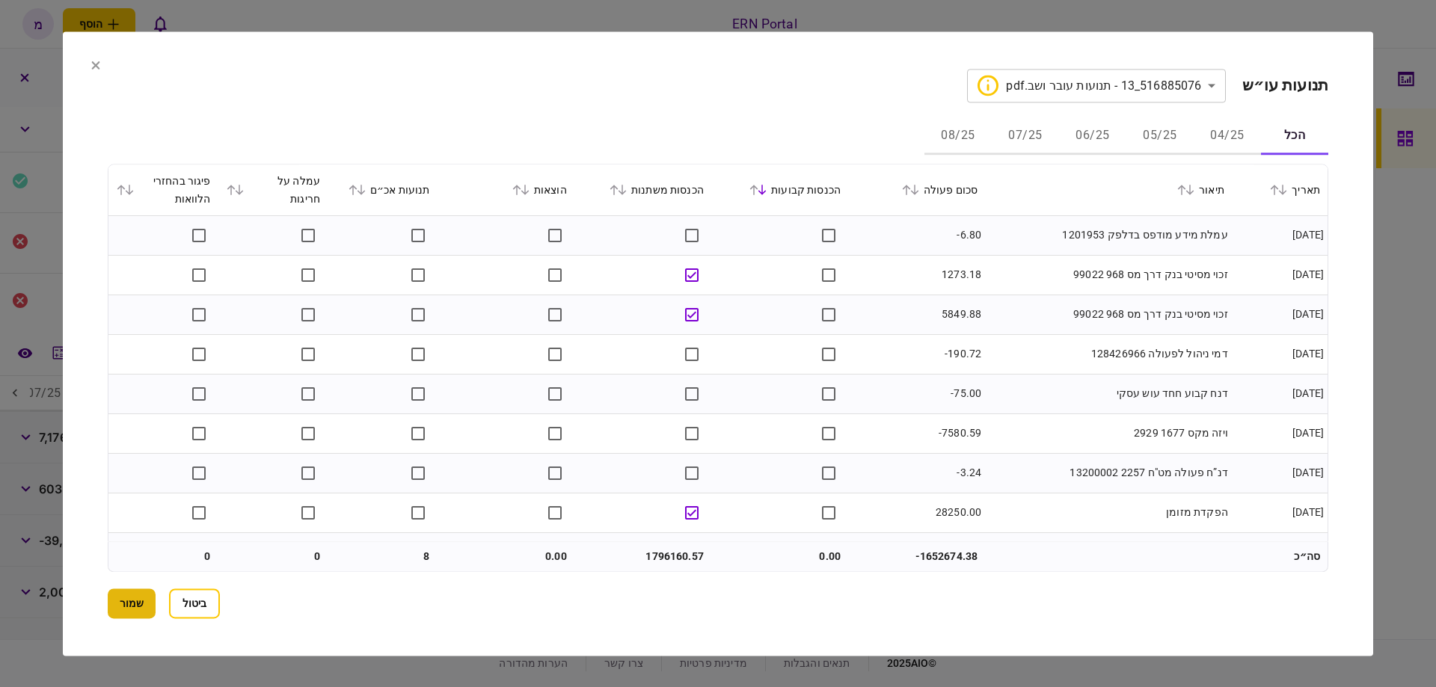
click at [149, 606] on button "שמור" at bounding box center [132, 604] width 48 height 30
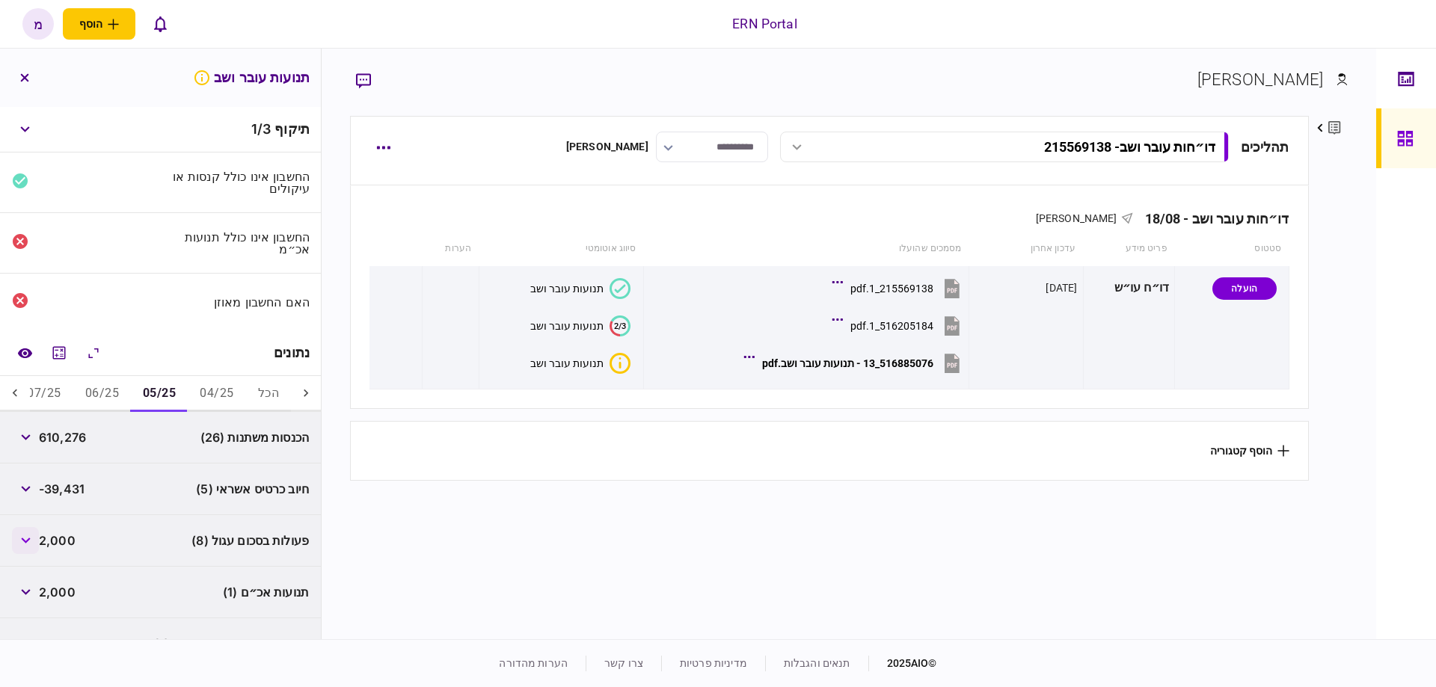
click at [28, 530] on button "button" at bounding box center [25, 540] width 27 height 27
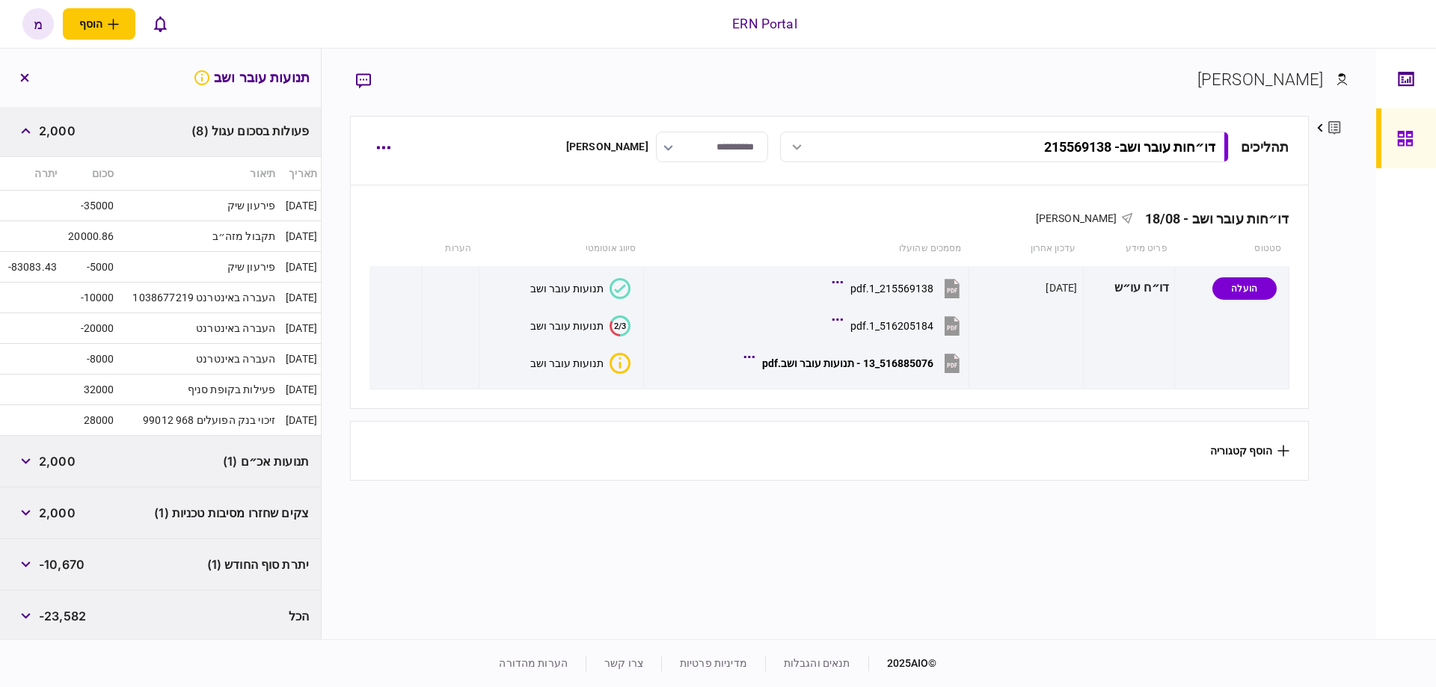
scroll to position [36, 0]
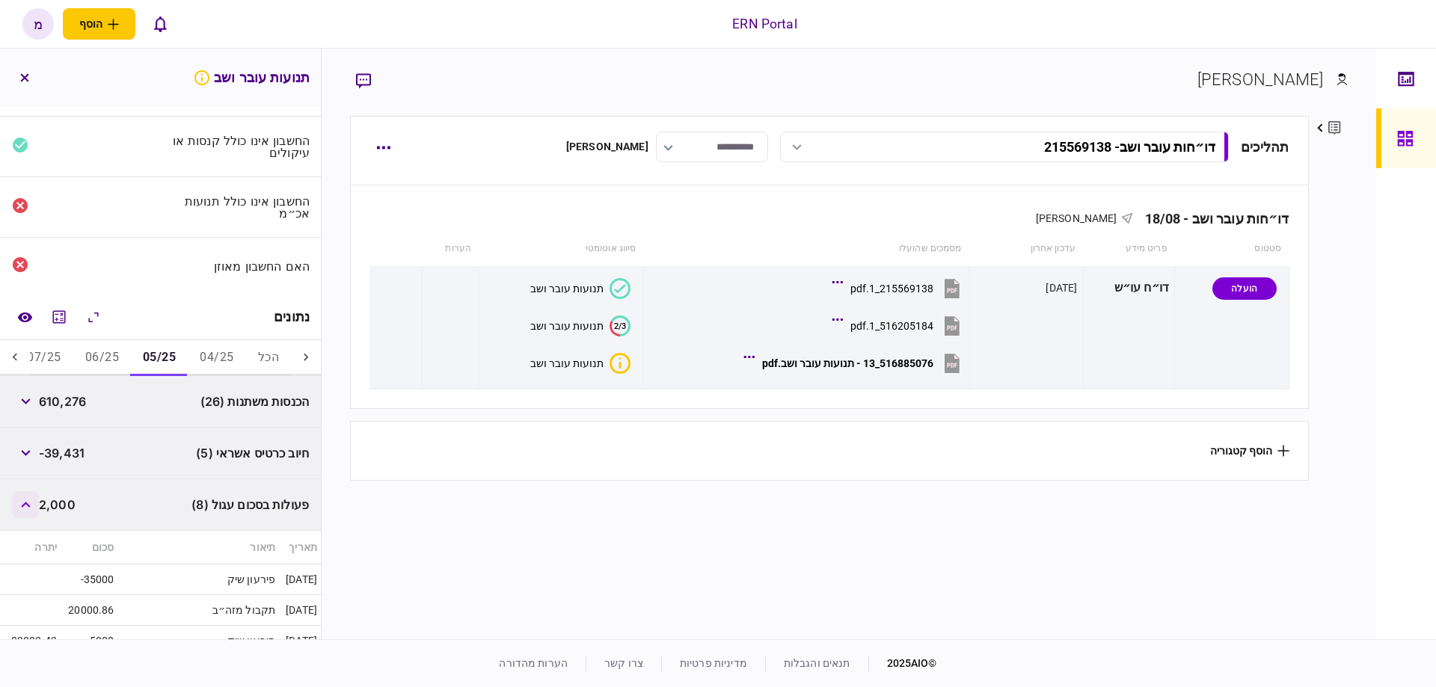
click at [28, 515] on button "button" at bounding box center [25, 504] width 27 height 27
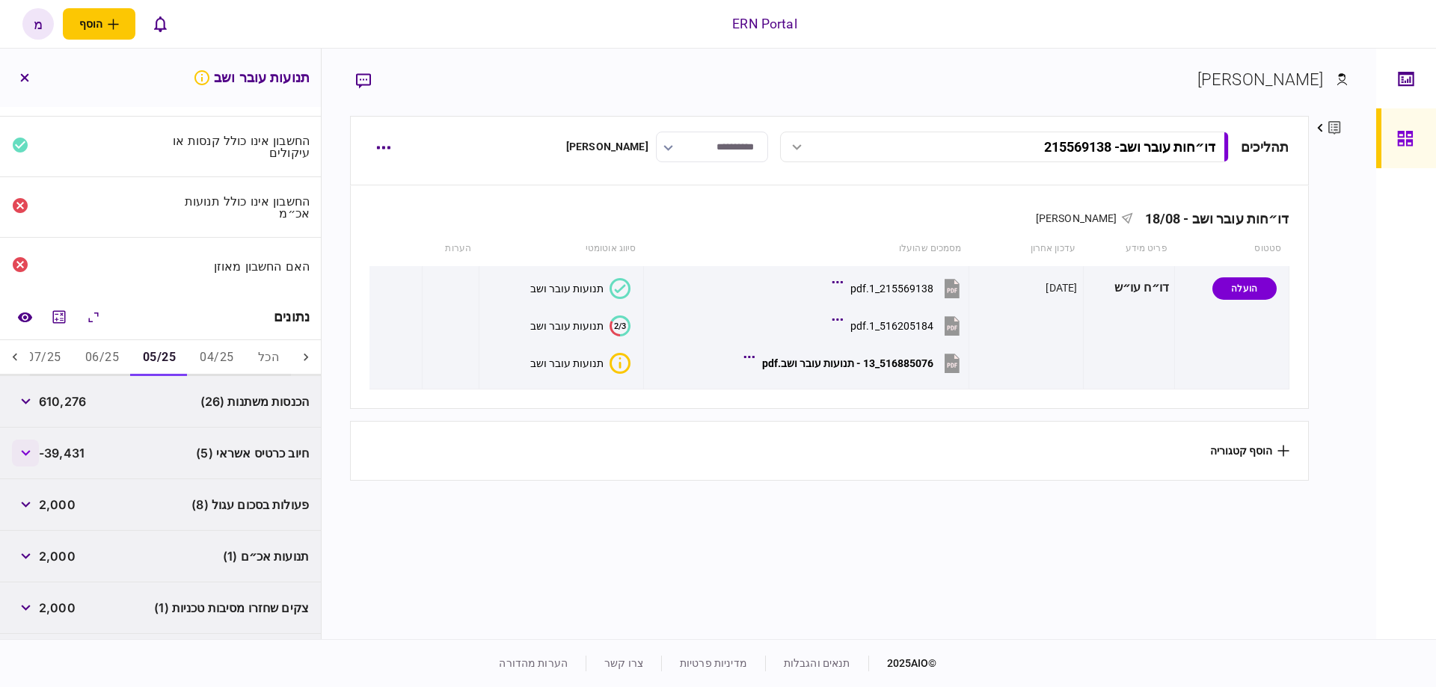
click at [33, 454] on button "button" at bounding box center [25, 453] width 27 height 27
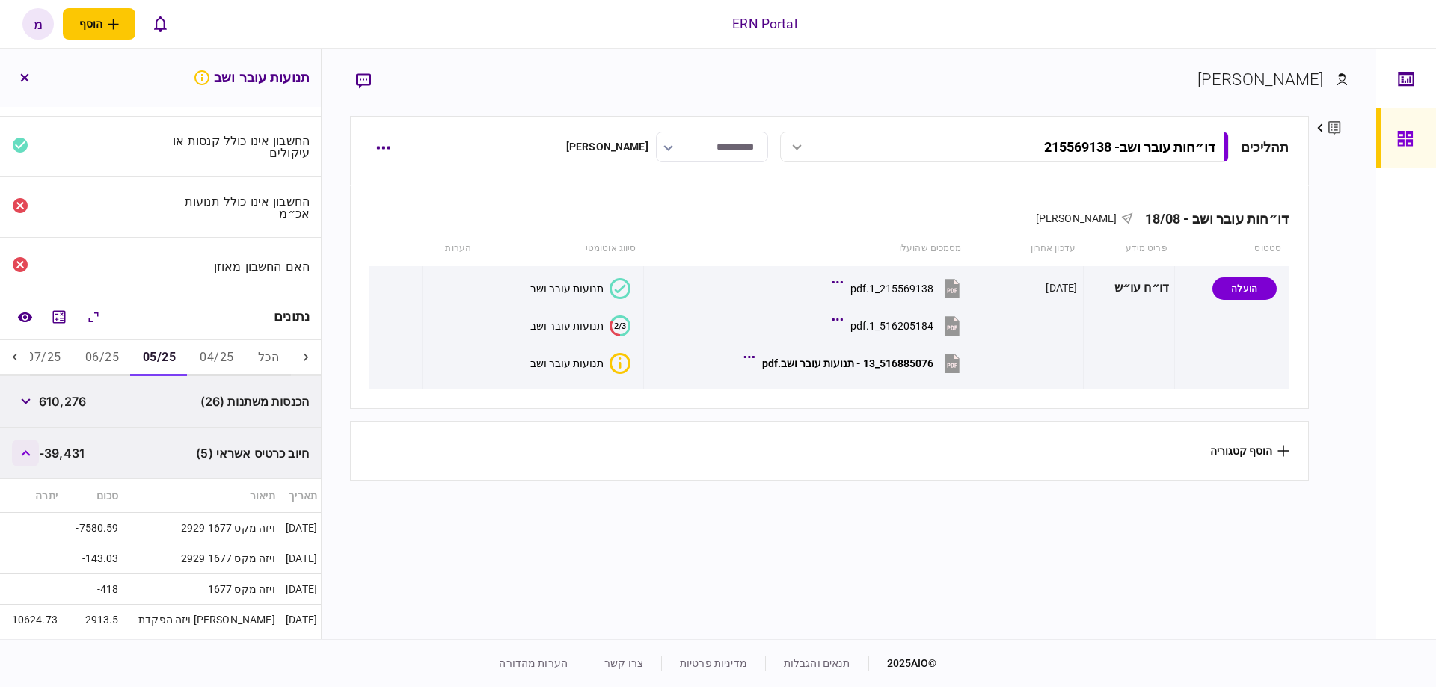
click at [32, 453] on button "button" at bounding box center [25, 453] width 27 height 27
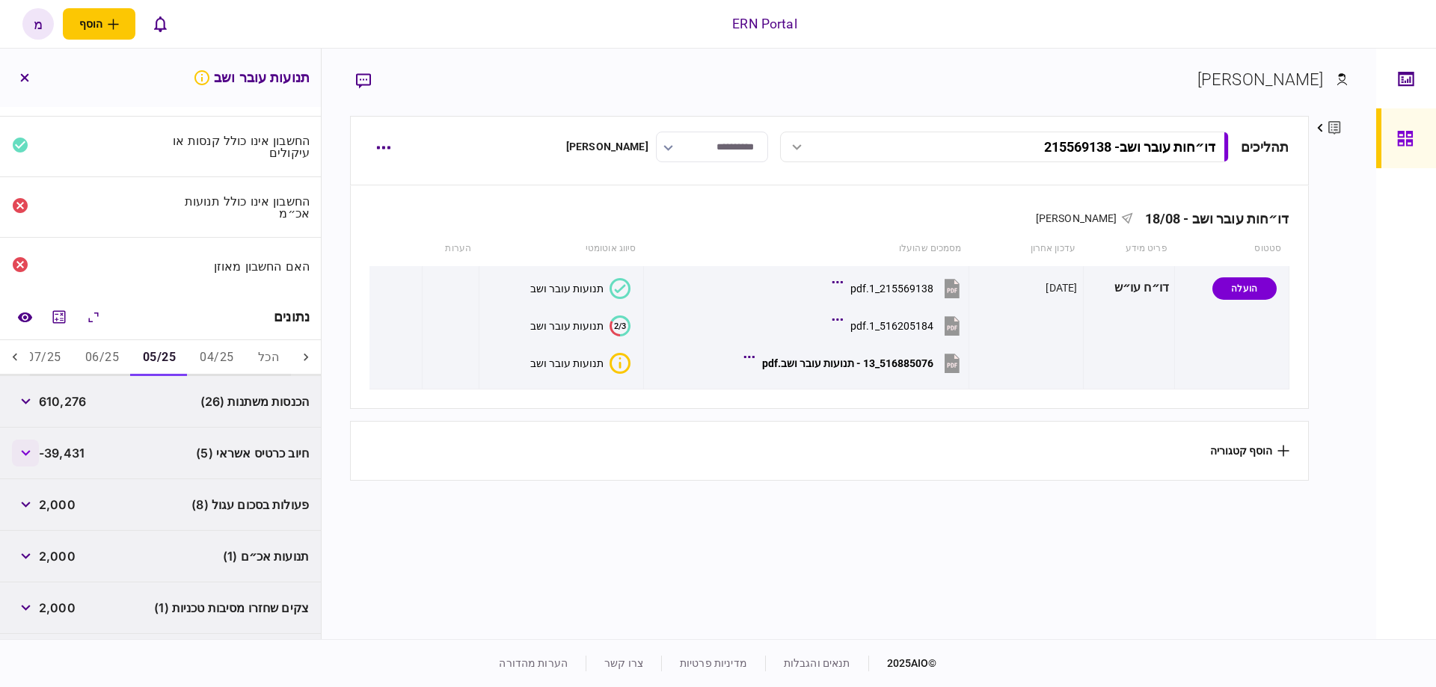
scroll to position [120, 0]
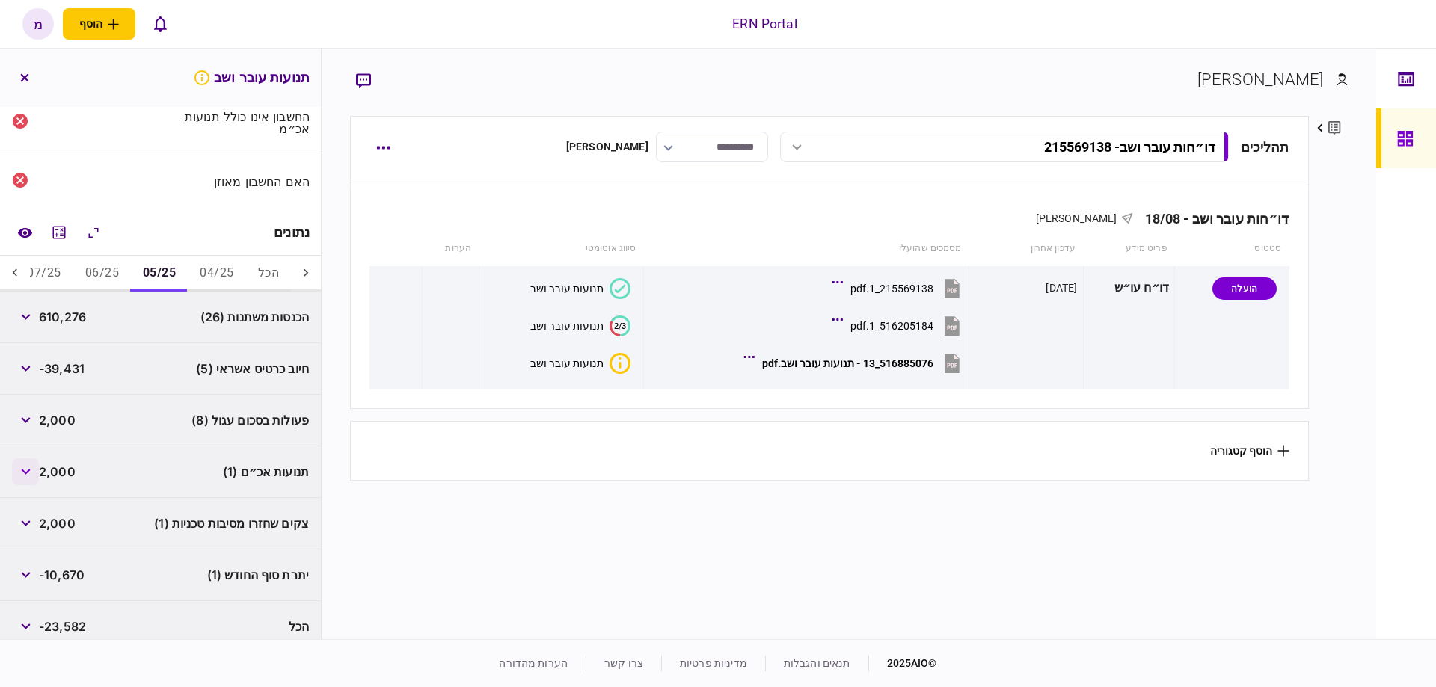
click at [29, 473] on button "button" at bounding box center [25, 472] width 27 height 27
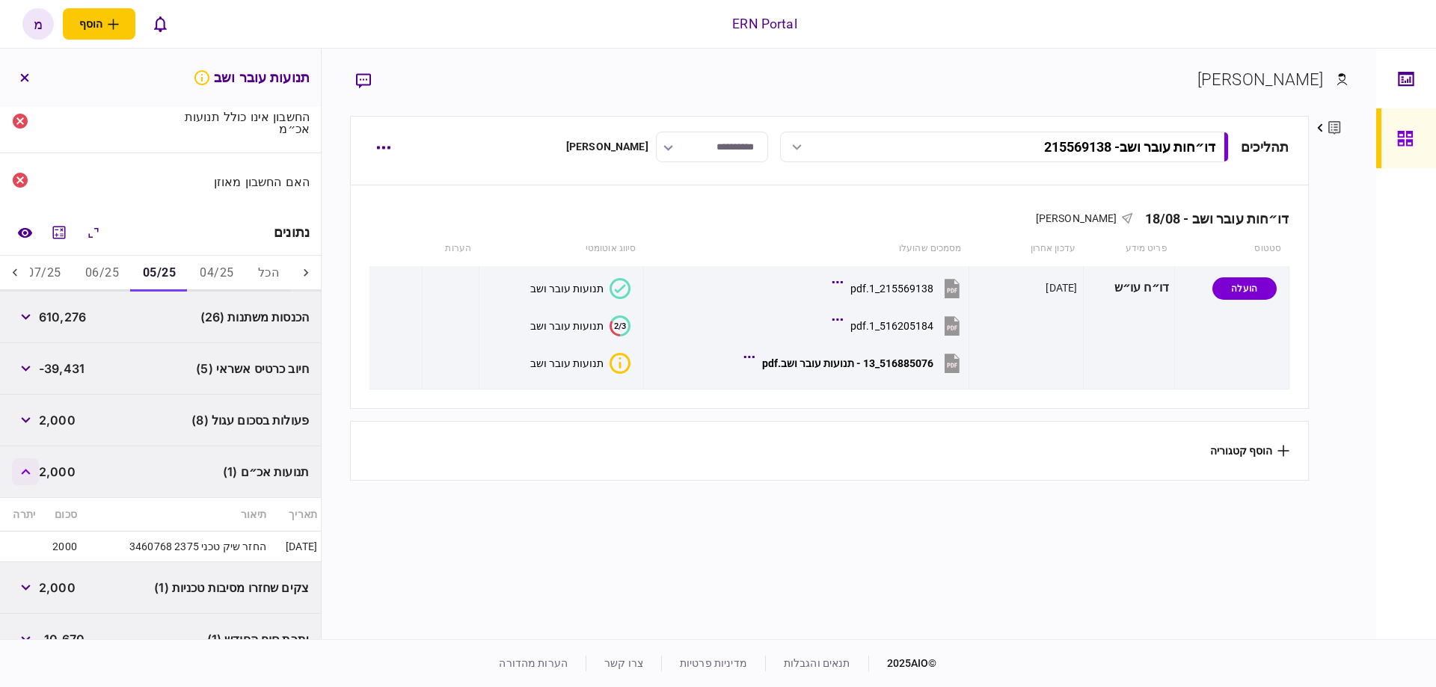
click at [29, 473] on button "button" at bounding box center [25, 472] width 27 height 27
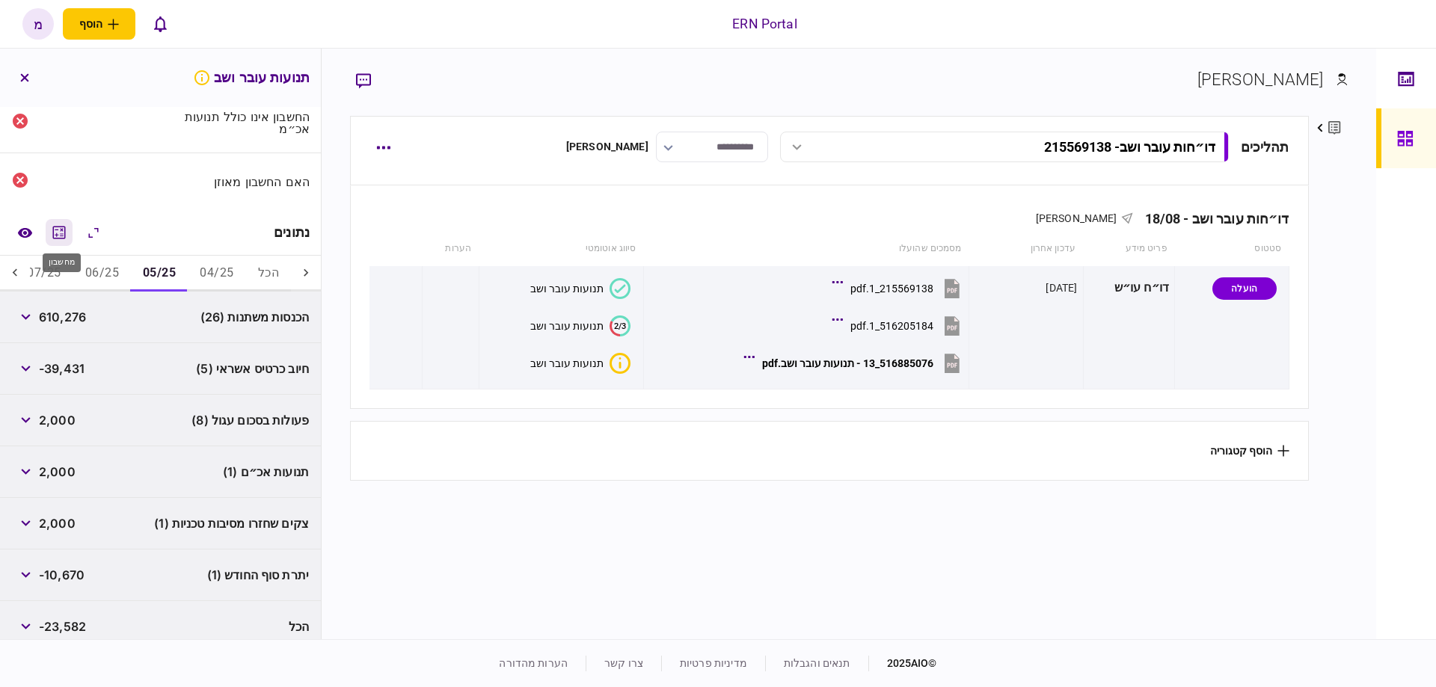
click at [58, 235] on icon "מחשבון" at bounding box center [59, 232] width 13 height 13
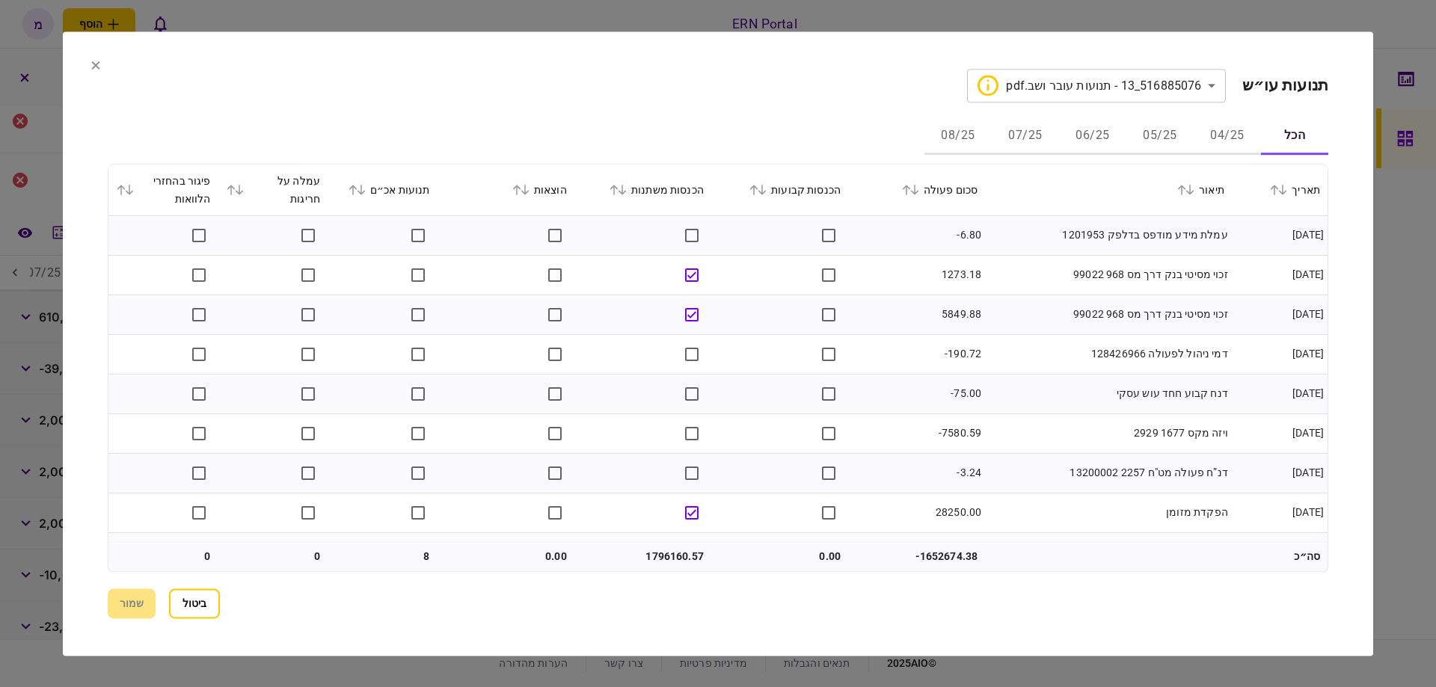
click at [358, 186] on icon at bounding box center [353, 190] width 9 height 10
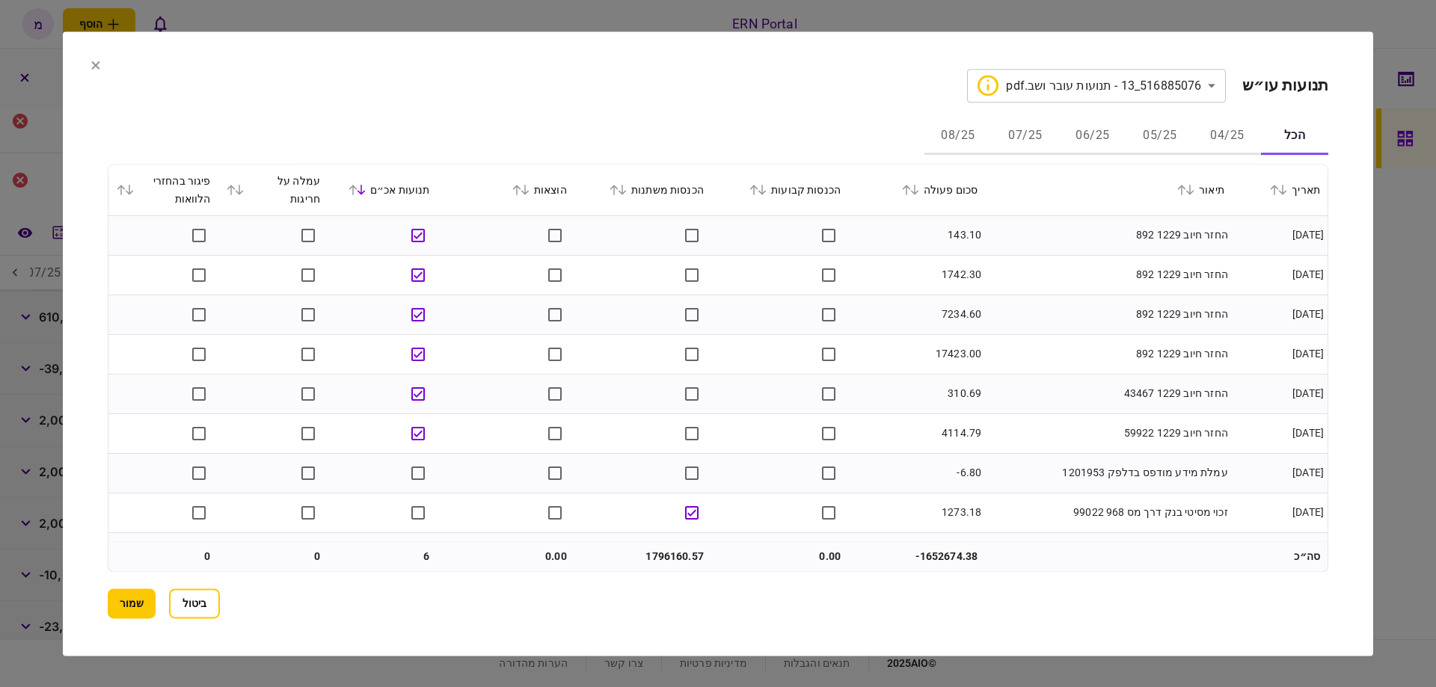
click at [114, 608] on button "שמור" at bounding box center [132, 604] width 48 height 30
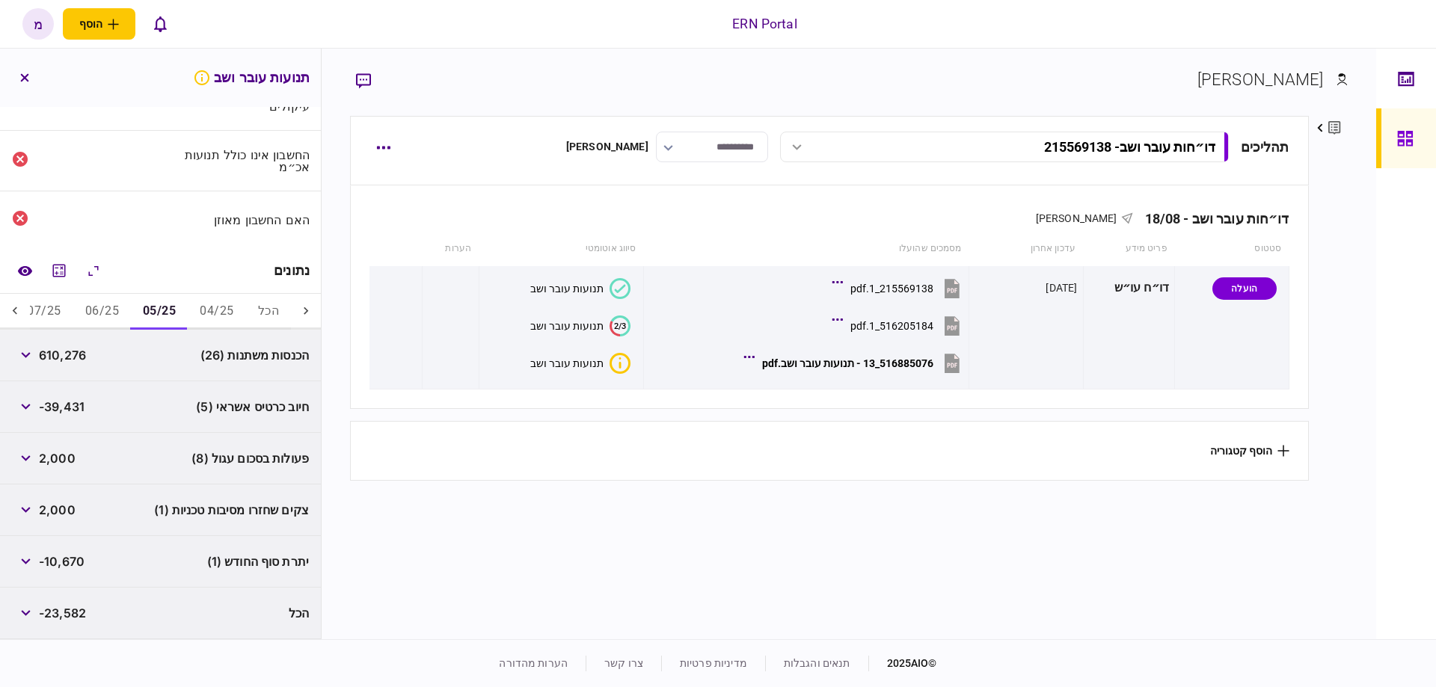
scroll to position [79, 0]
click at [18, 469] on button "button" at bounding box center [25, 461] width 27 height 27
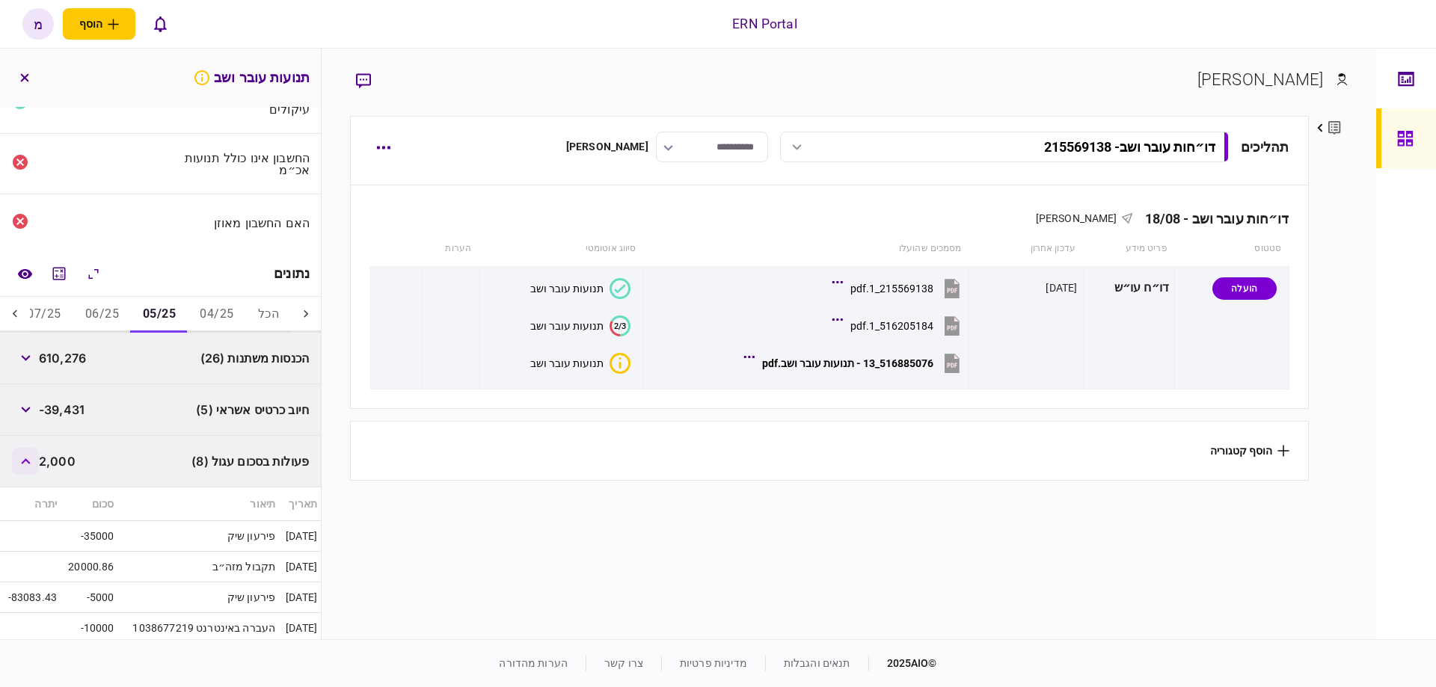
scroll to position [165, 0]
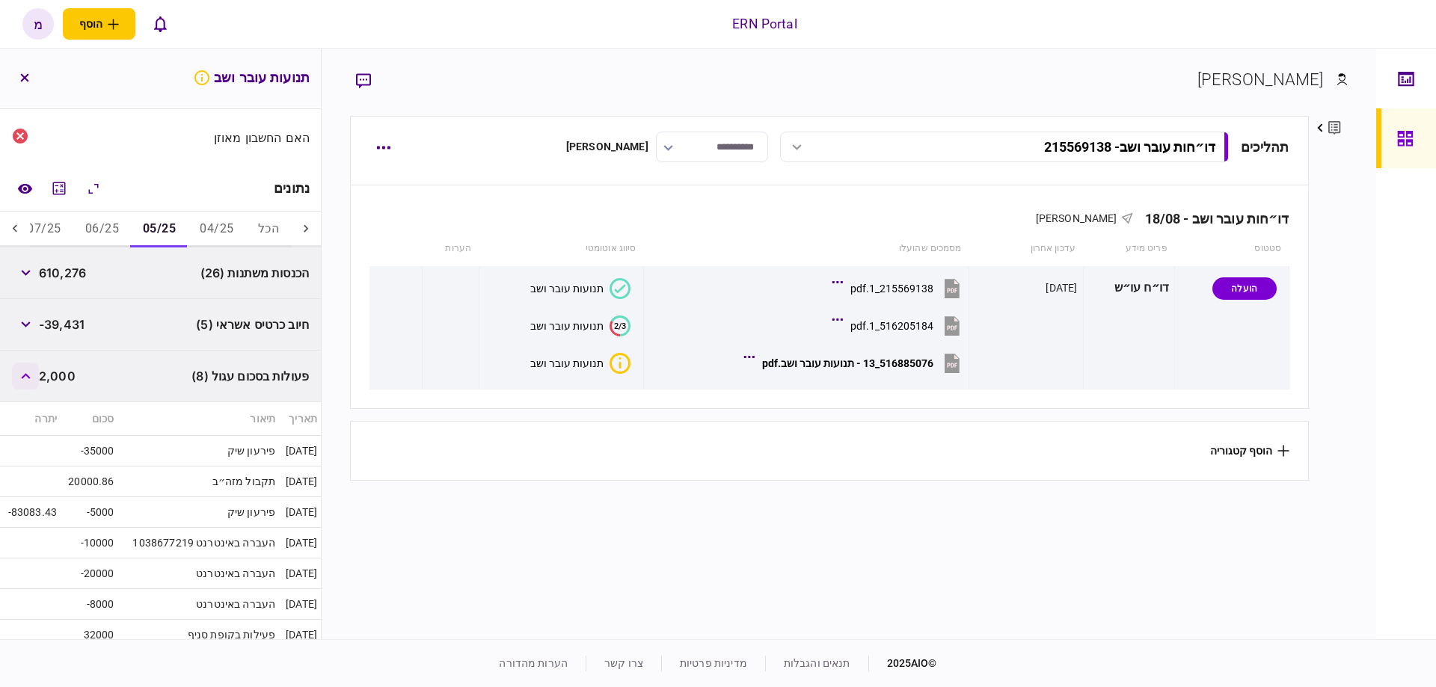
click at [29, 387] on div "פעולות בסכום עגול (8) 2,000" at bounding box center [160, 377] width 321 height 52
click at [27, 382] on button "button" at bounding box center [25, 376] width 27 height 27
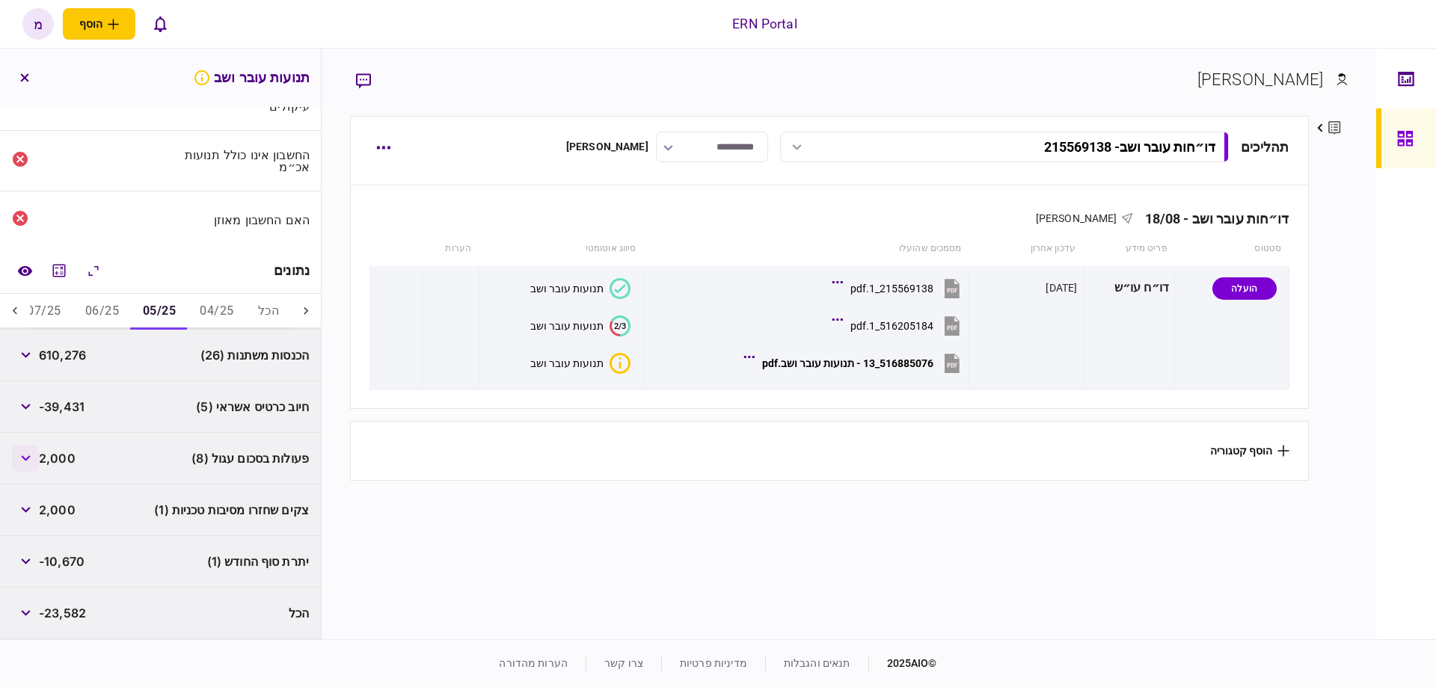
scroll to position [79, 0]
click at [27, 512] on icon "button" at bounding box center [26, 513] width 10 height 6
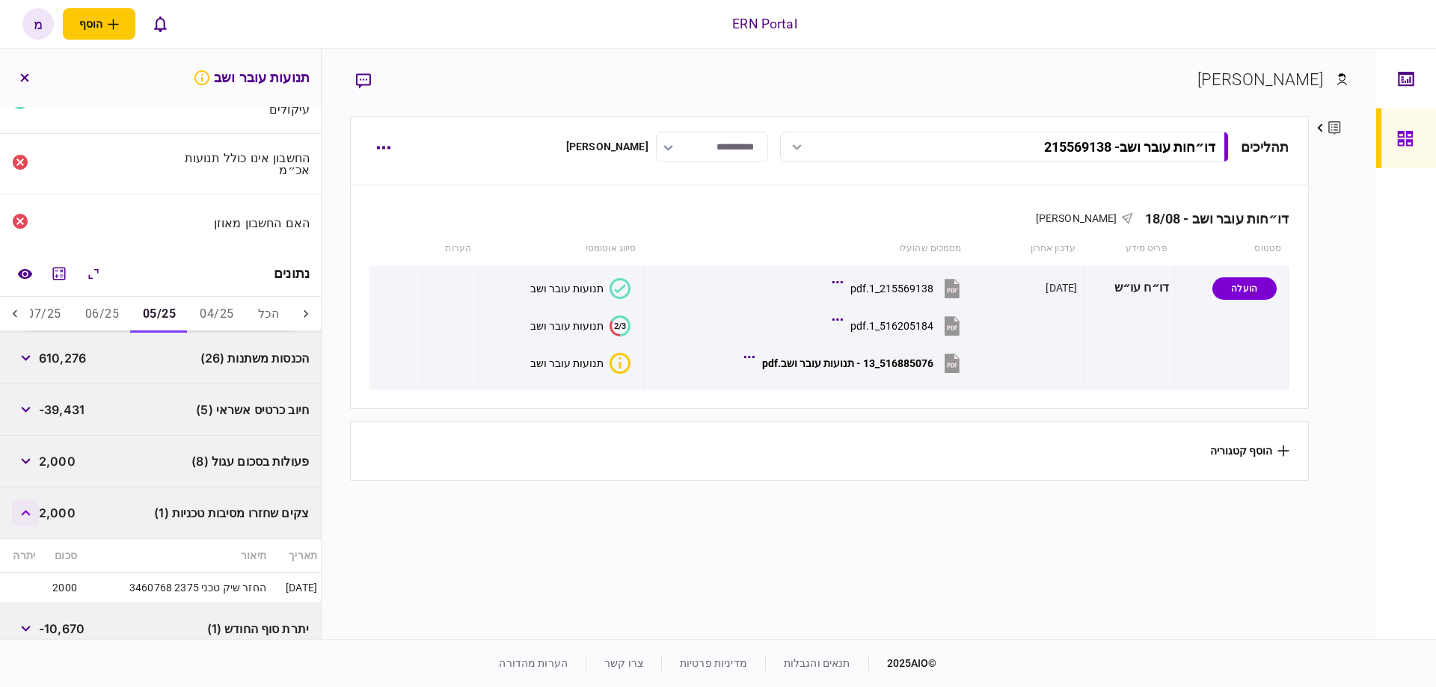
click at [27, 512] on icon "button" at bounding box center [26, 513] width 10 height 6
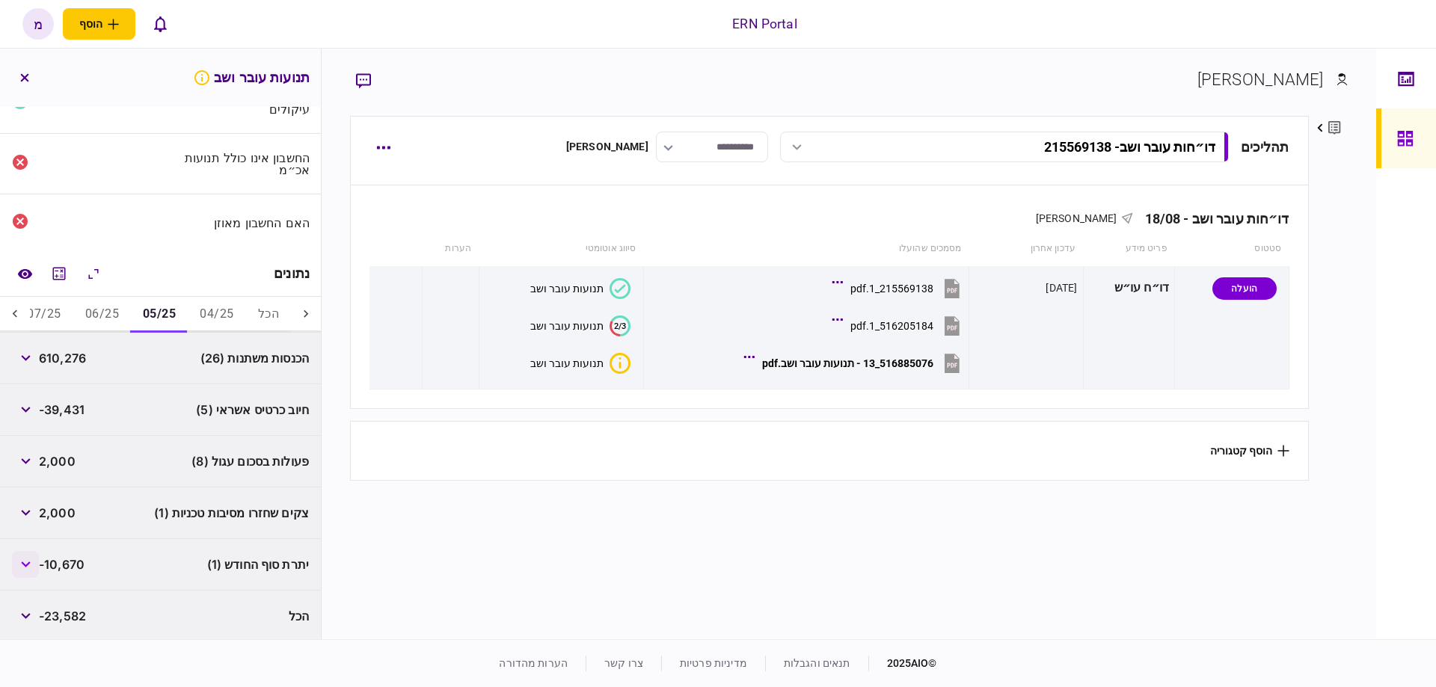
click at [36, 561] on button "button" at bounding box center [25, 564] width 27 height 27
click at [110, 299] on button "06/25" at bounding box center [102, 315] width 58 height 36
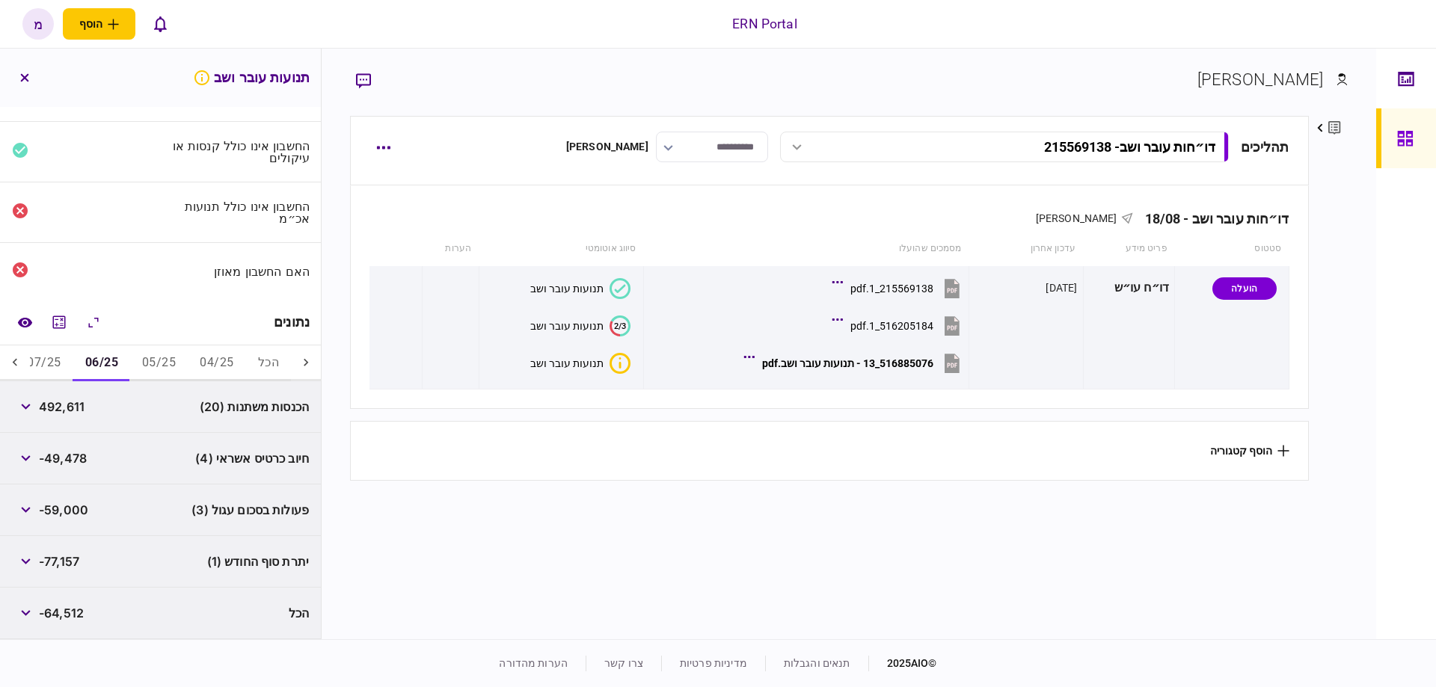
scroll to position [28, 0]
click at [22, 513] on button "button" at bounding box center [25, 513] width 27 height 27
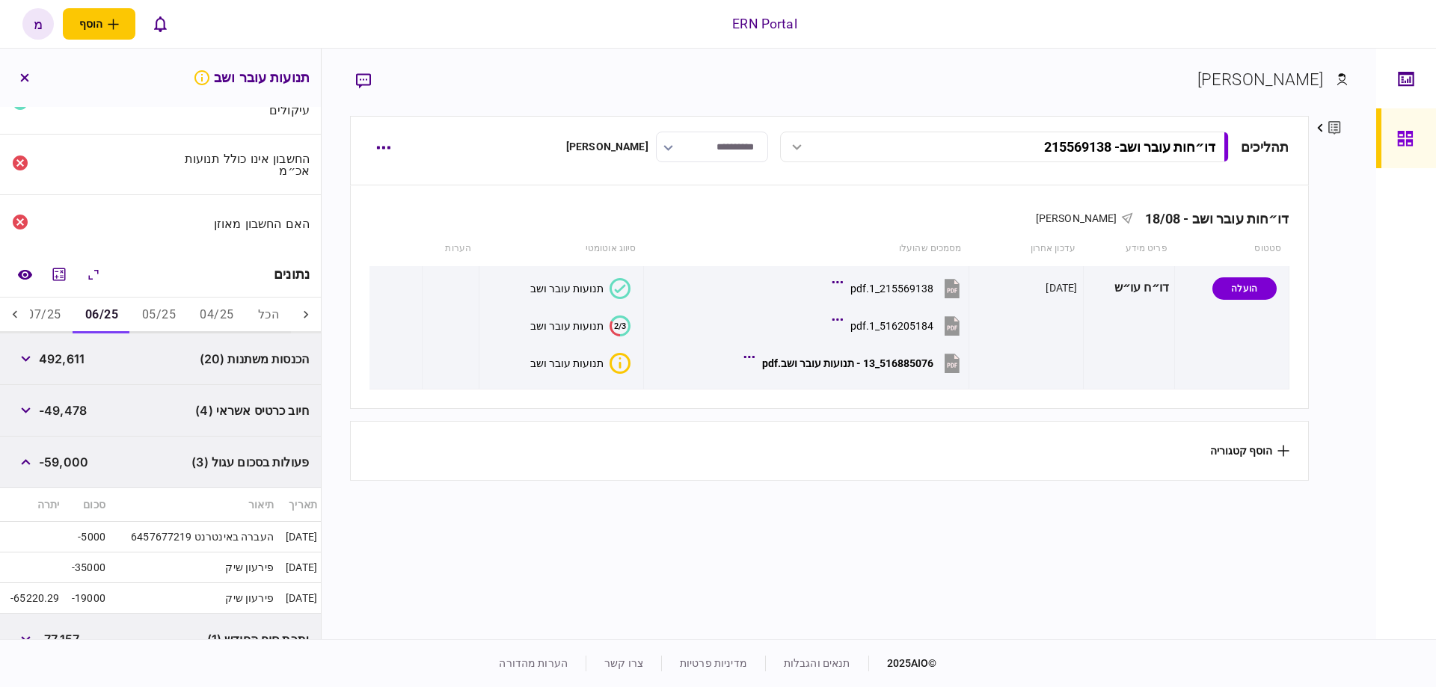
scroll to position [4, 0]
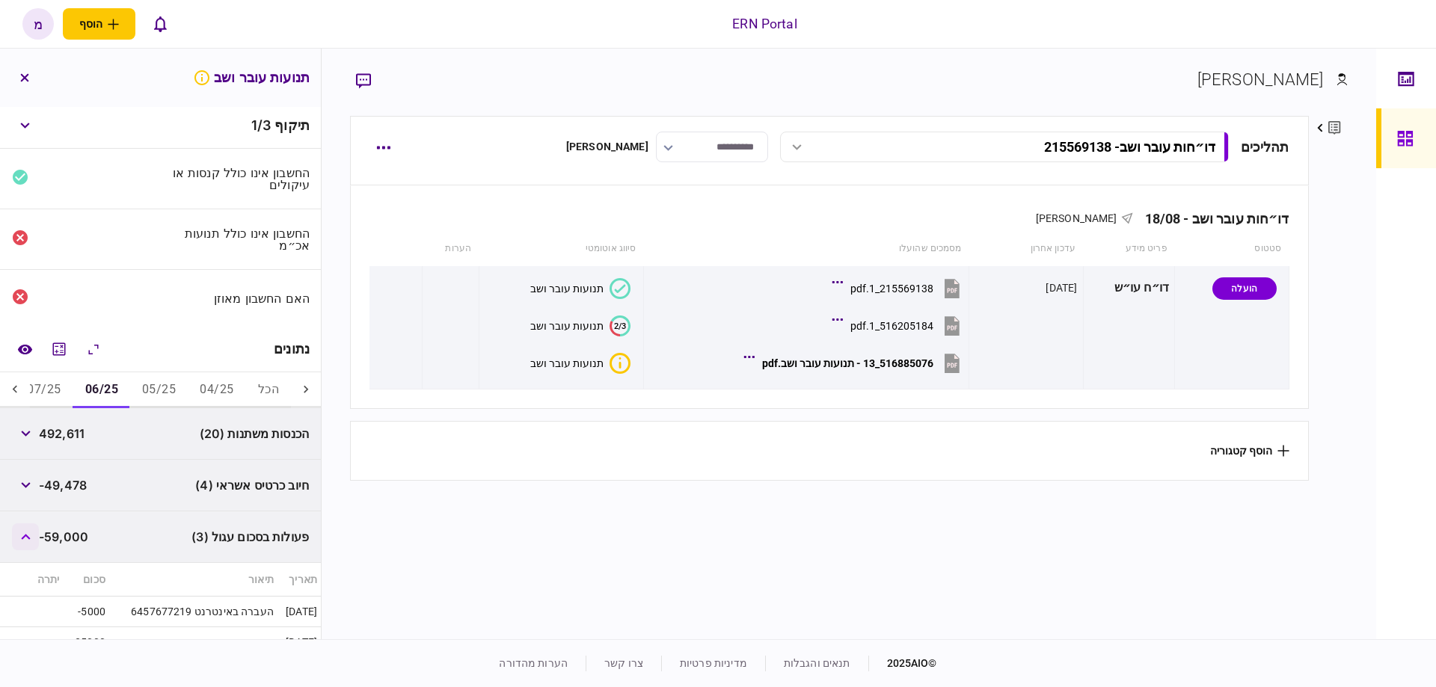
click at [27, 530] on button "button" at bounding box center [25, 537] width 27 height 27
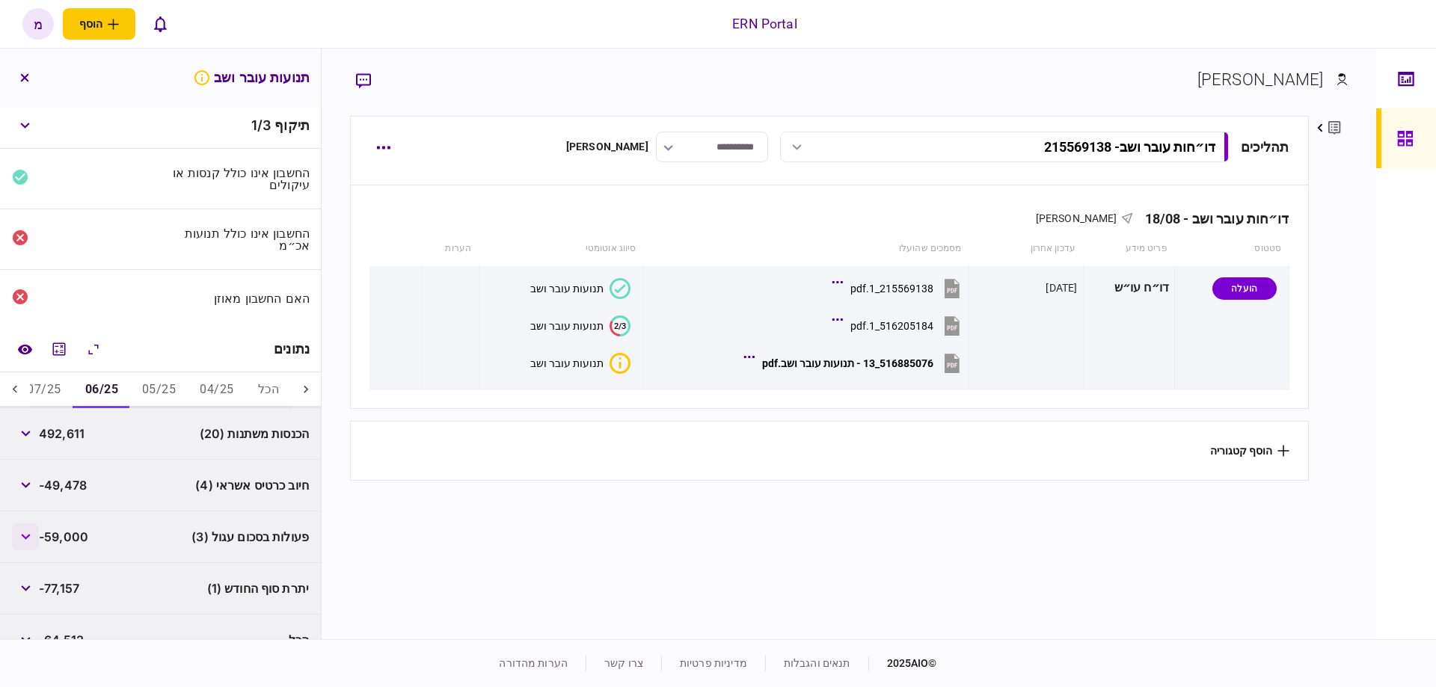
scroll to position [28, 0]
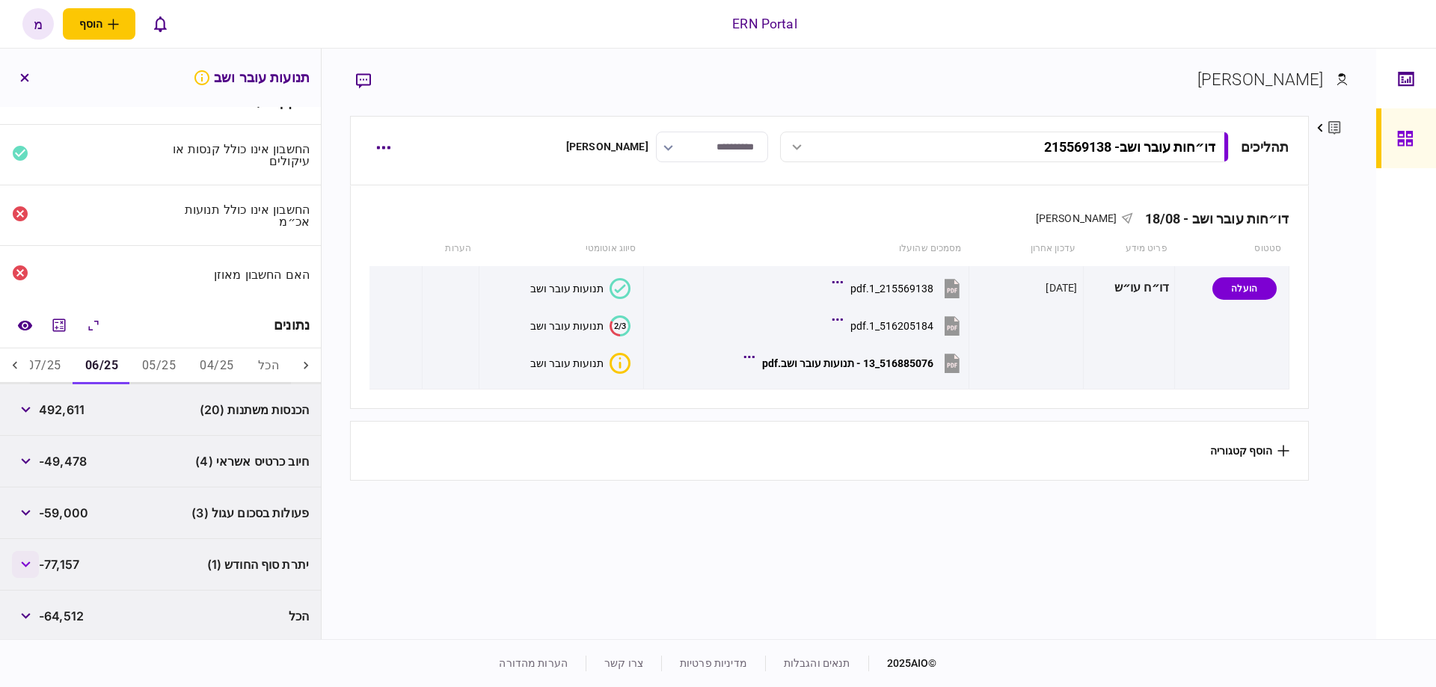
click at [36, 564] on button "button" at bounding box center [25, 564] width 27 height 27
click at [34, 560] on button "button" at bounding box center [25, 564] width 27 height 27
click at [38, 370] on button "07/25" at bounding box center [44, 367] width 58 height 36
click at [25, 565] on button "button" at bounding box center [25, 564] width 27 height 27
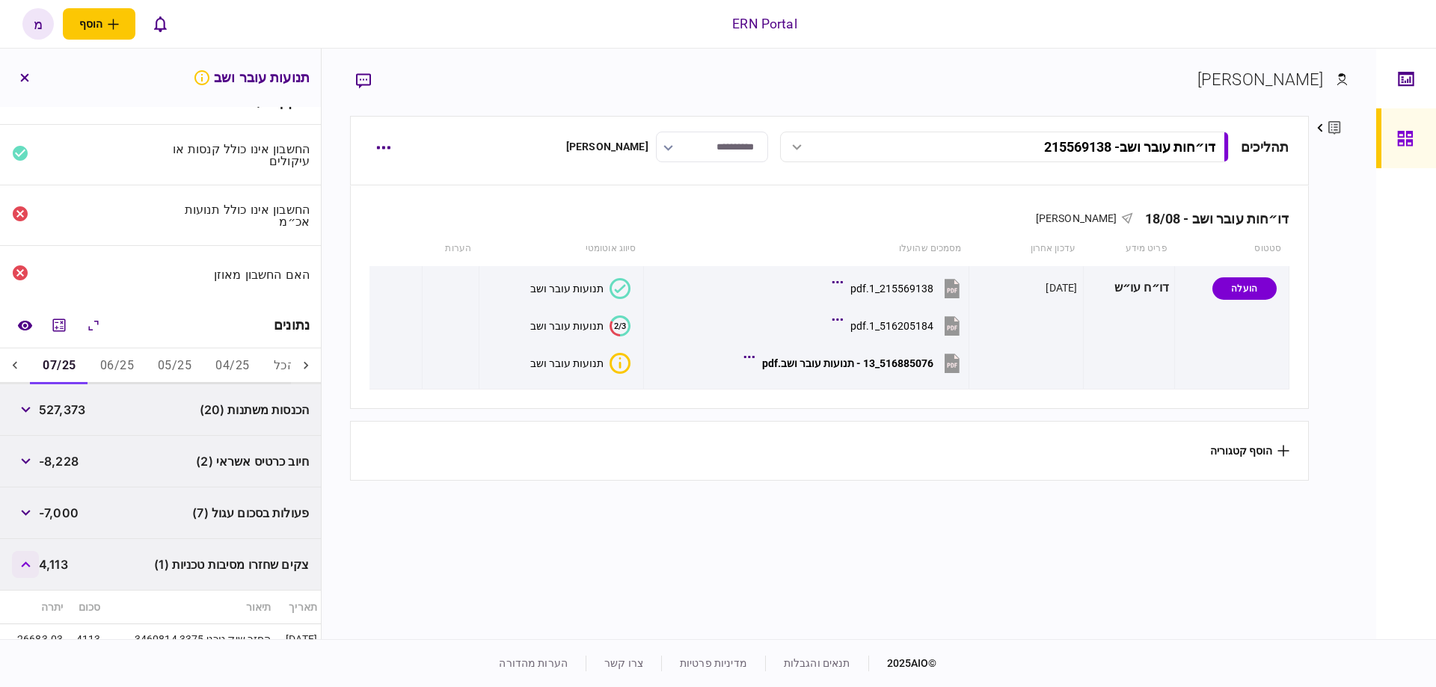
click at [31, 565] on button "button" at bounding box center [25, 564] width 27 height 27
click at [29, 516] on button "button" at bounding box center [25, 513] width 27 height 27
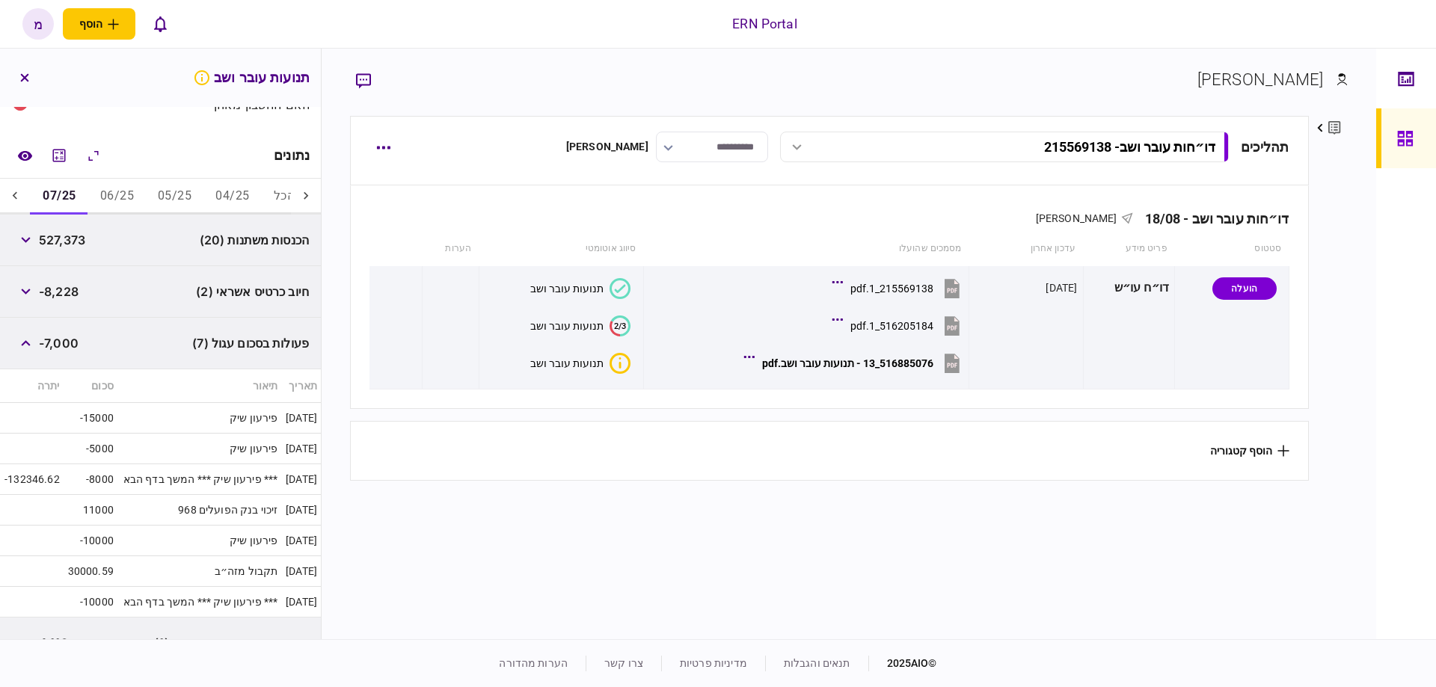
scroll to position [282, 0]
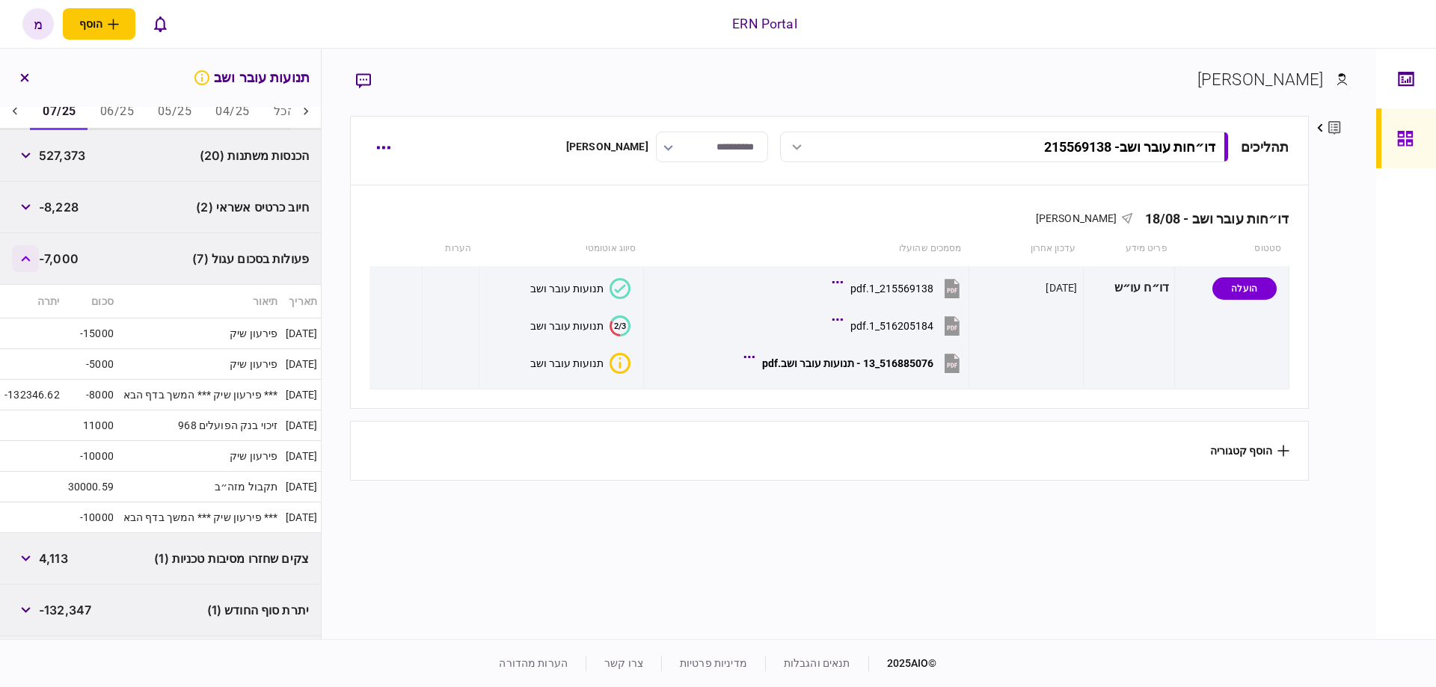
click at [30, 248] on button "button" at bounding box center [25, 258] width 27 height 27
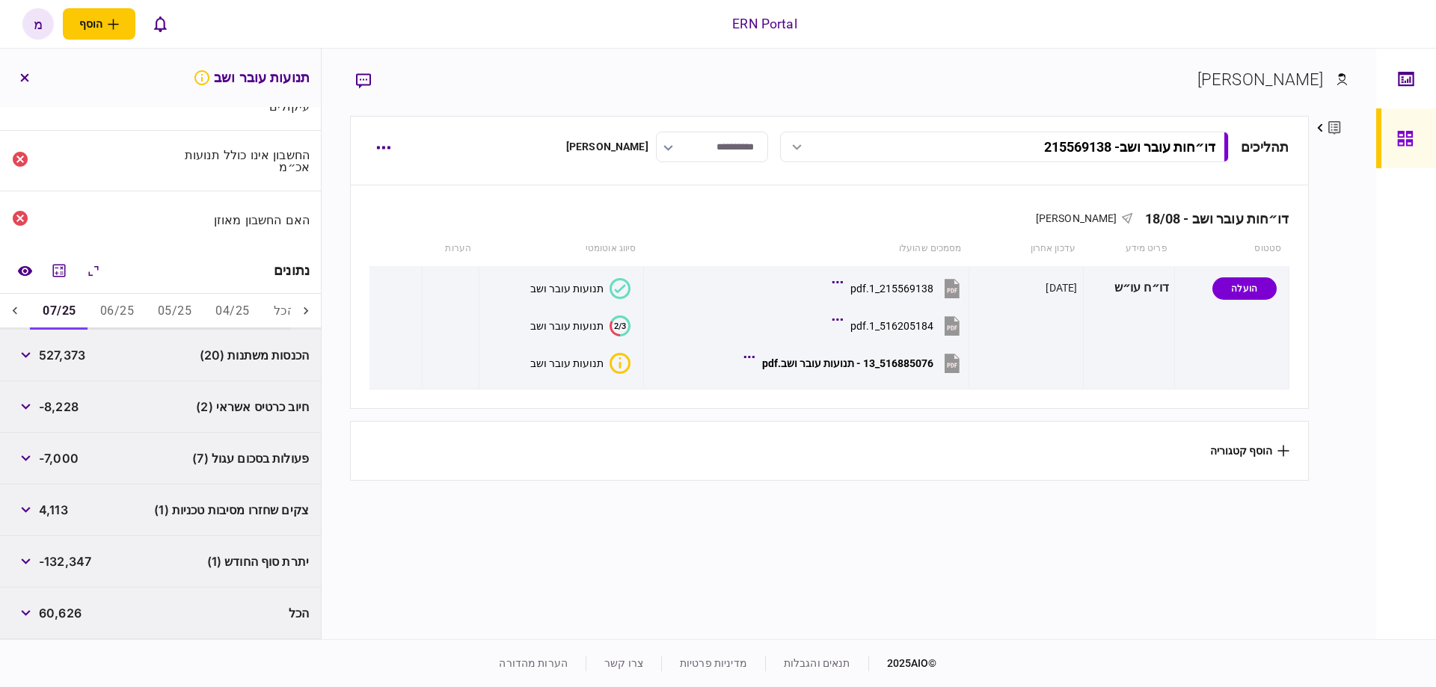
scroll to position [79, 0]
click at [30, 410] on button "button" at bounding box center [25, 409] width 27 height 27
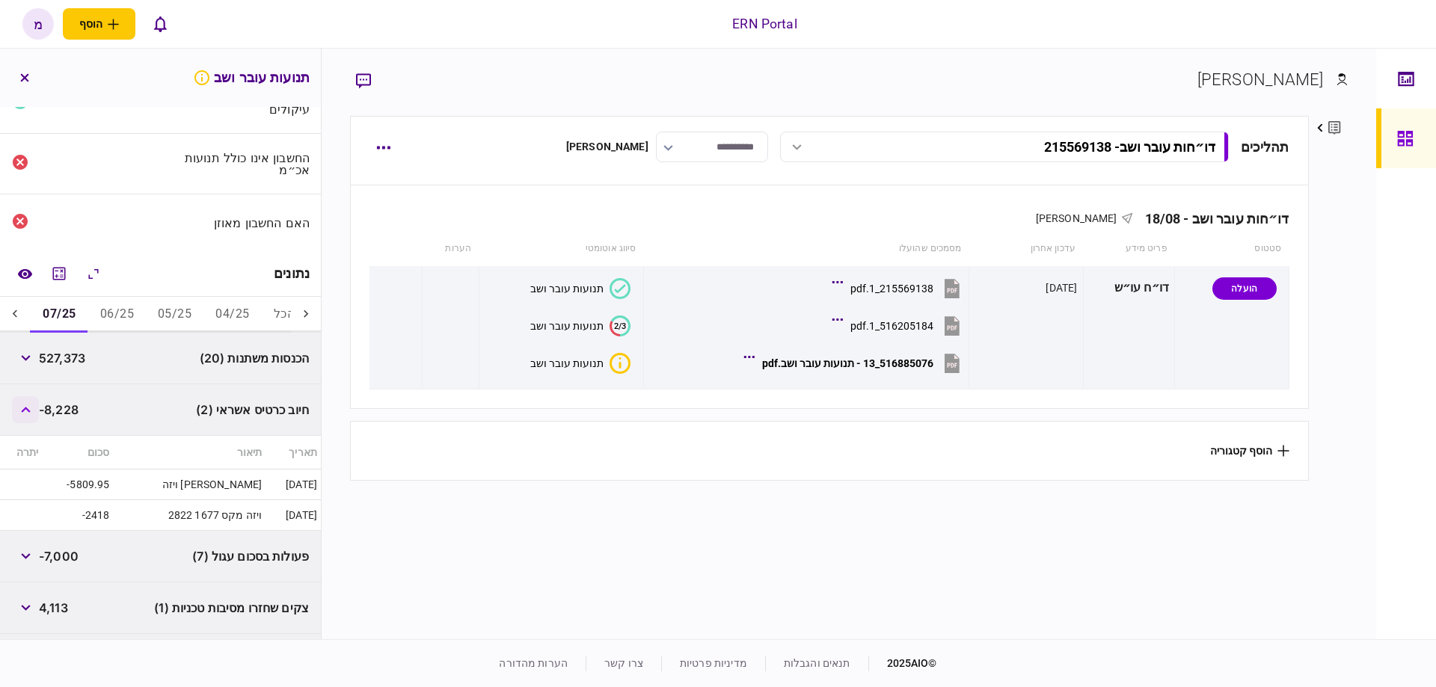
click at [30, 410] on button "button" at bounding box center [25, 409] width 27 height 27
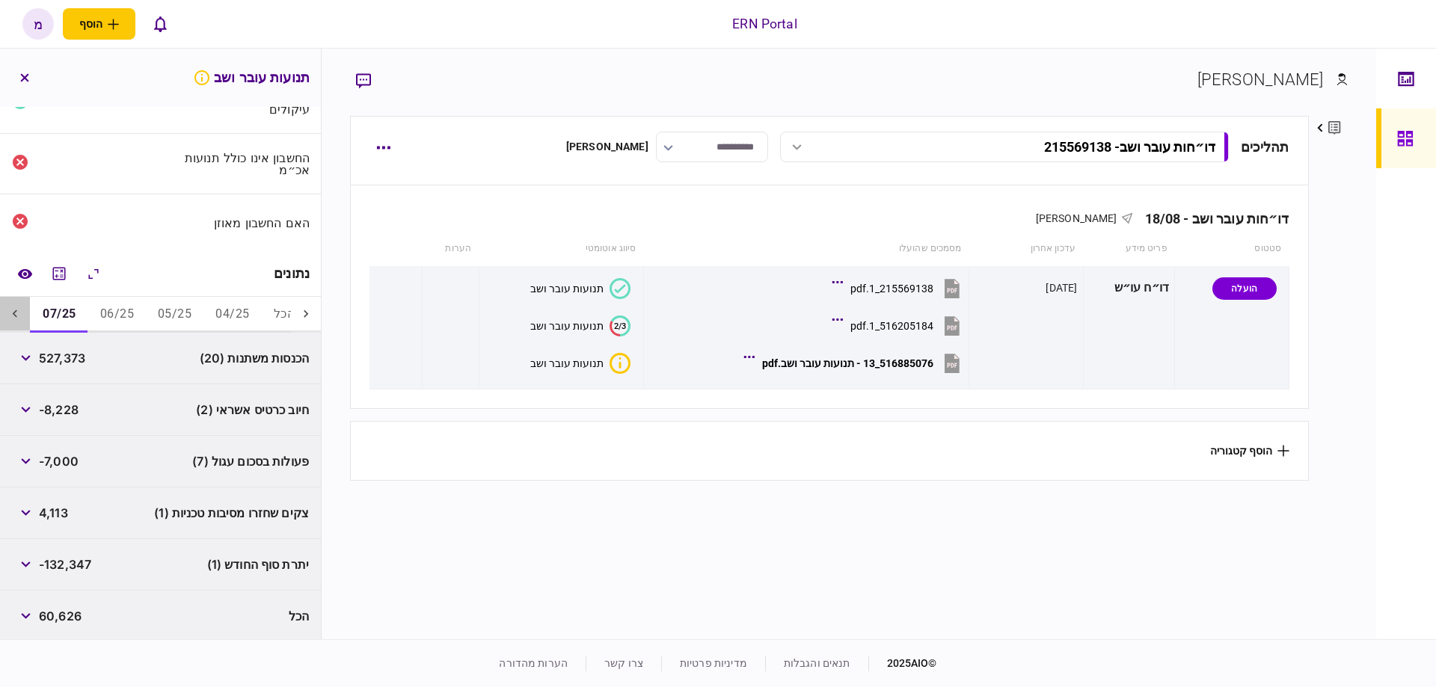
click at [18, 313] on icon at bounding box center [14, 314] width 15 height 15
click at [66, 323] on button "08/25" at bounding box center [58, 315] width 58 height 36
click at [31, 410] on button "button" at bounding box center [25, 409] width 27 height 27
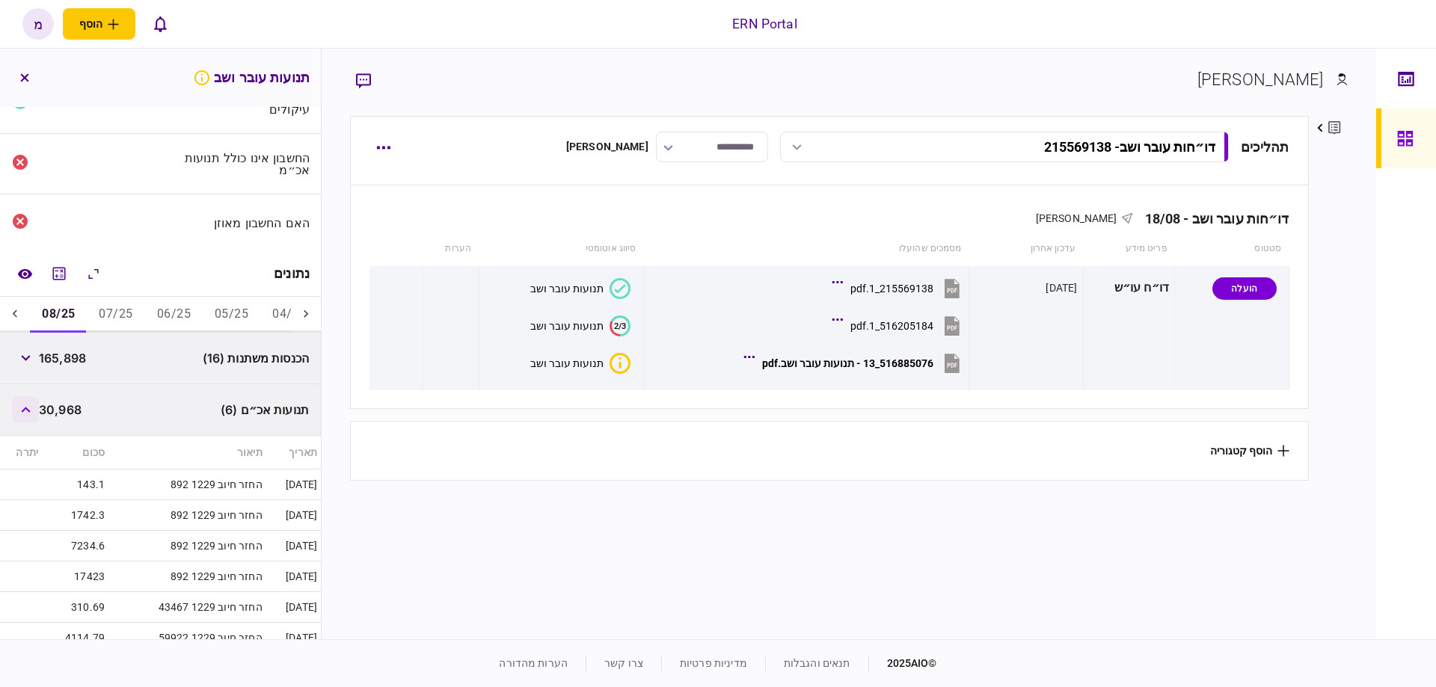
click at [31, 410] on button "button" at bounding box center [25, 409] width 27 height 27
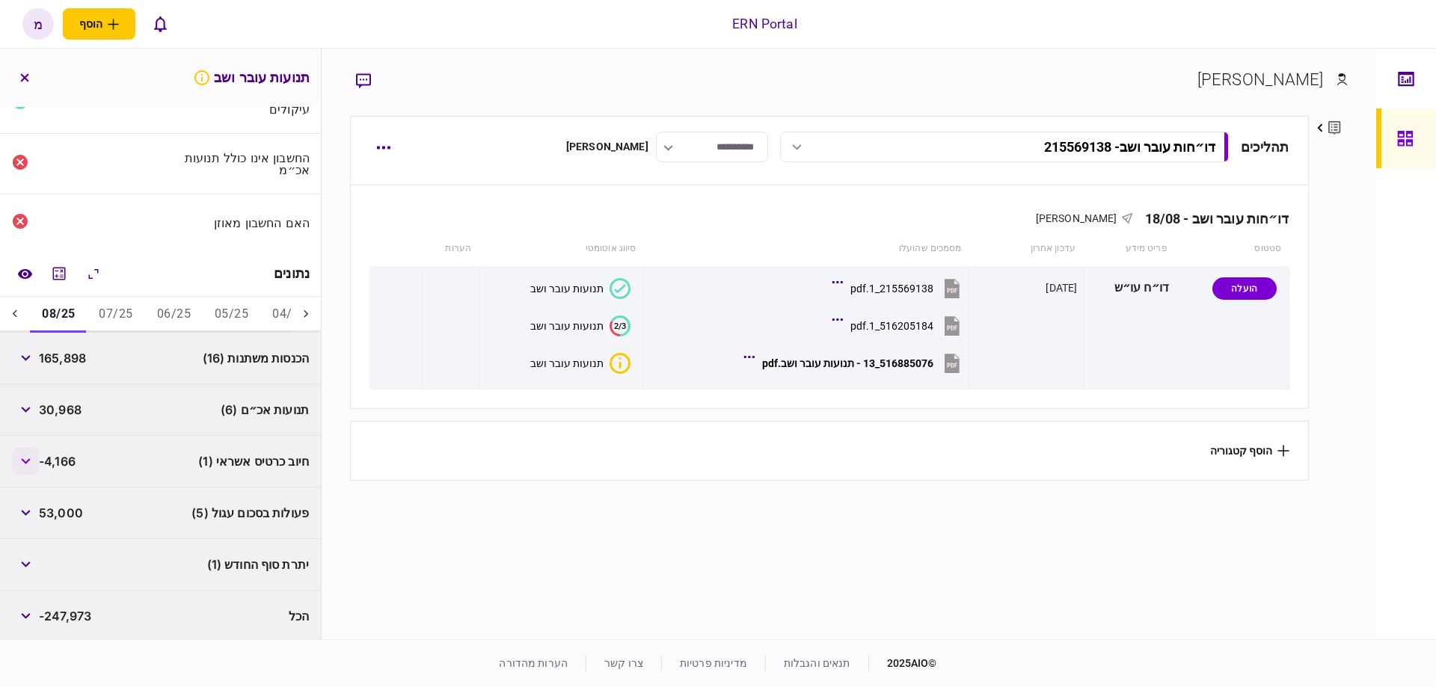
click at [37, 459] on button "button" at bounding box center [25, 461] width 27 height 27
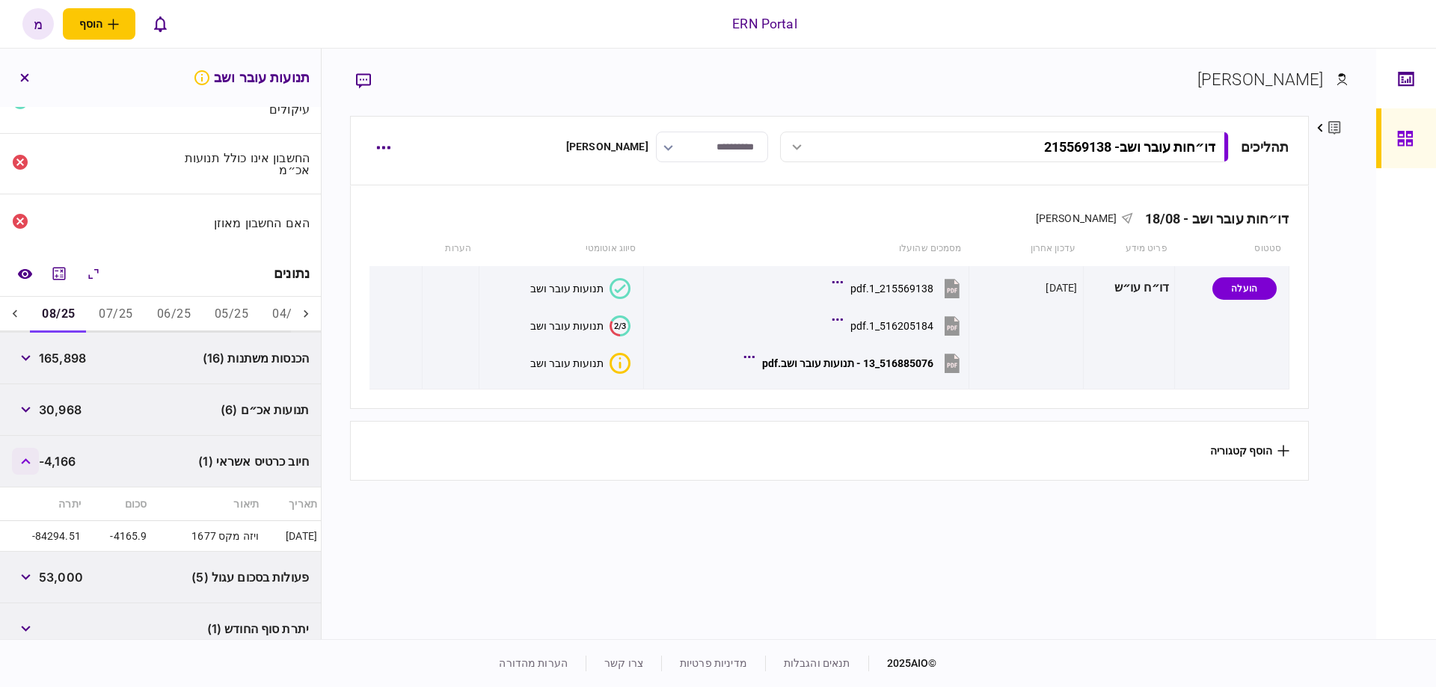
click at [36, 459] on button "button" at bounding box center [25, 461] width 27 height 27
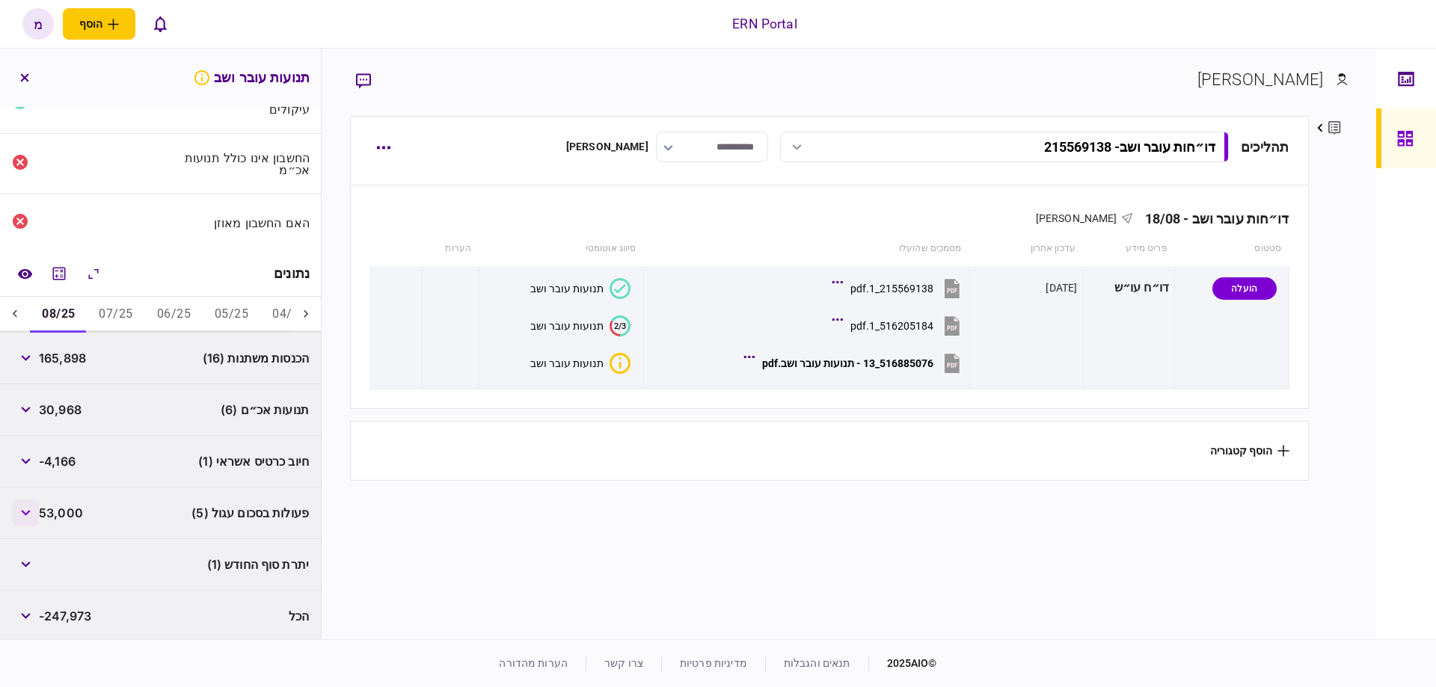
click at [29, 510] on icon "button" at bounding box center [26, 513] width 10 height 6
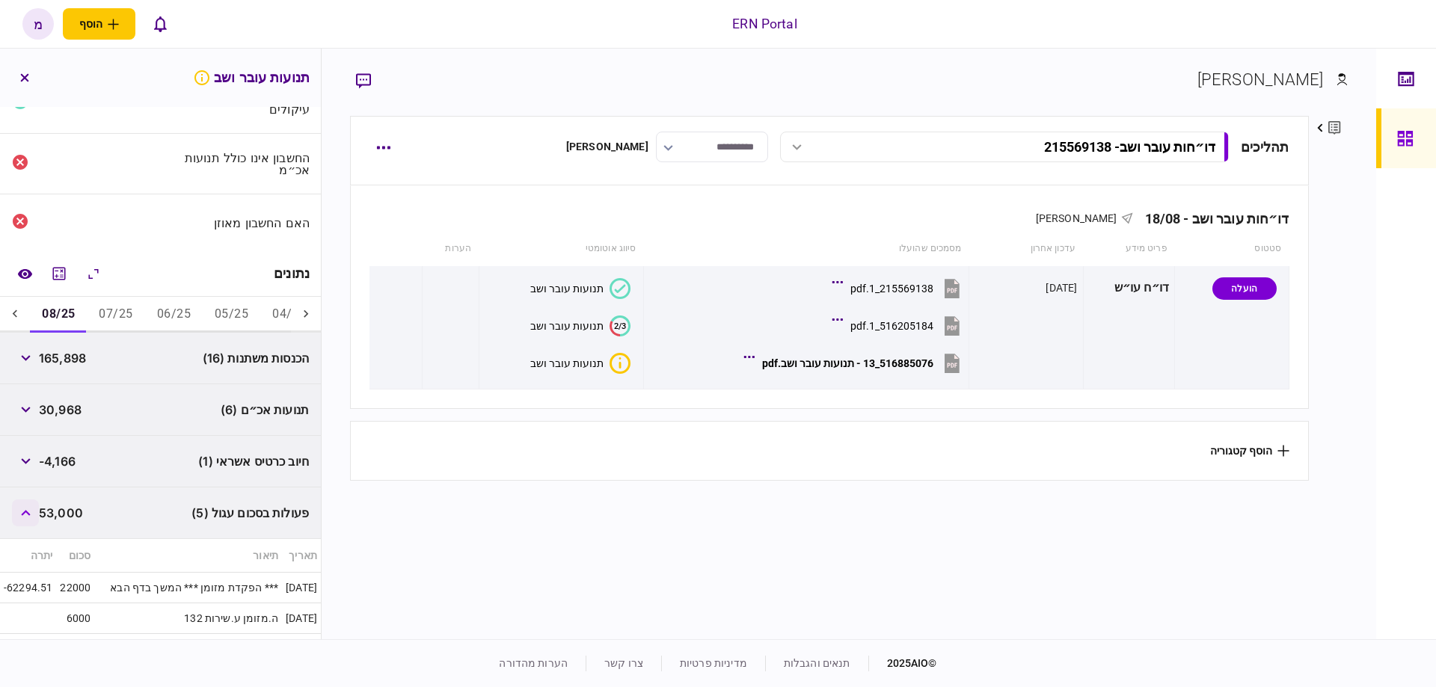
click at [29, 510] on icon "button" at bounding box center [25, 513] width 9 height 6
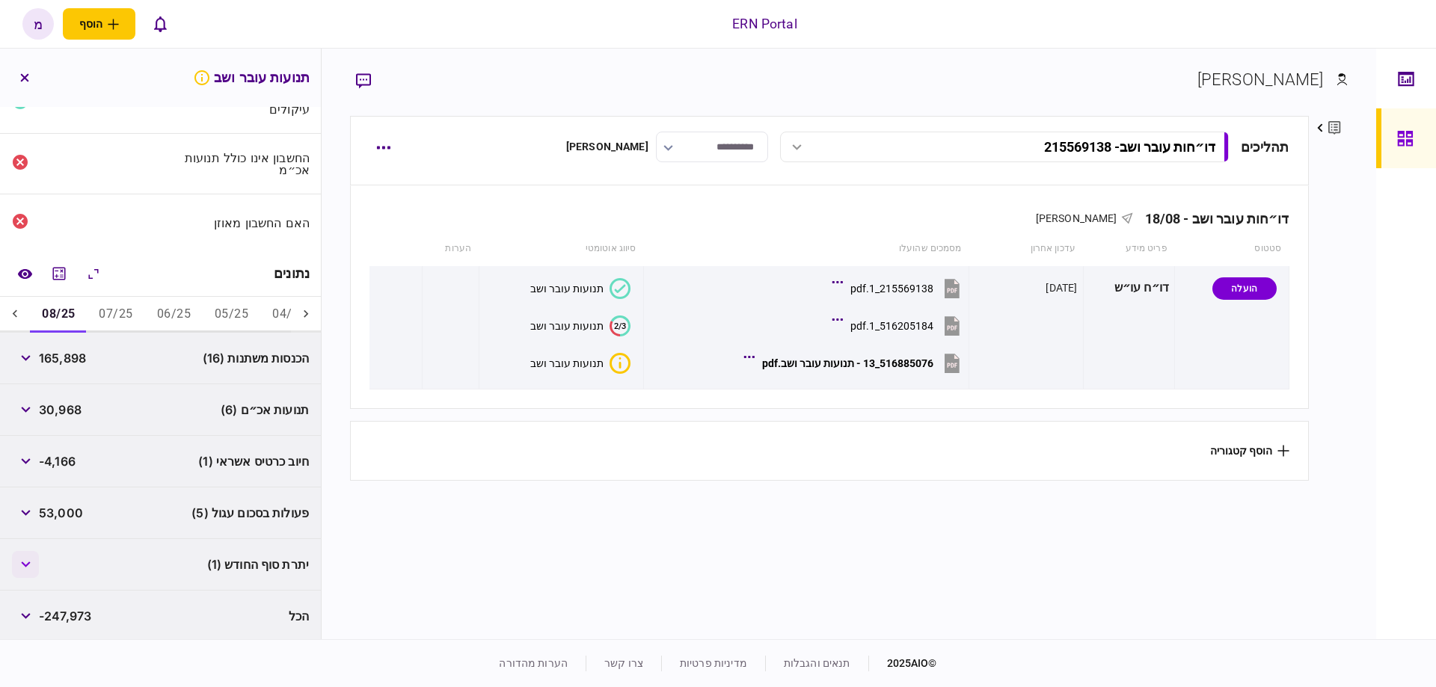
click at [34, 566] on button "button" at bounding box center [25, 564] width 27 height 27
